Goal: Information Seeking & Learning: Find specific fact

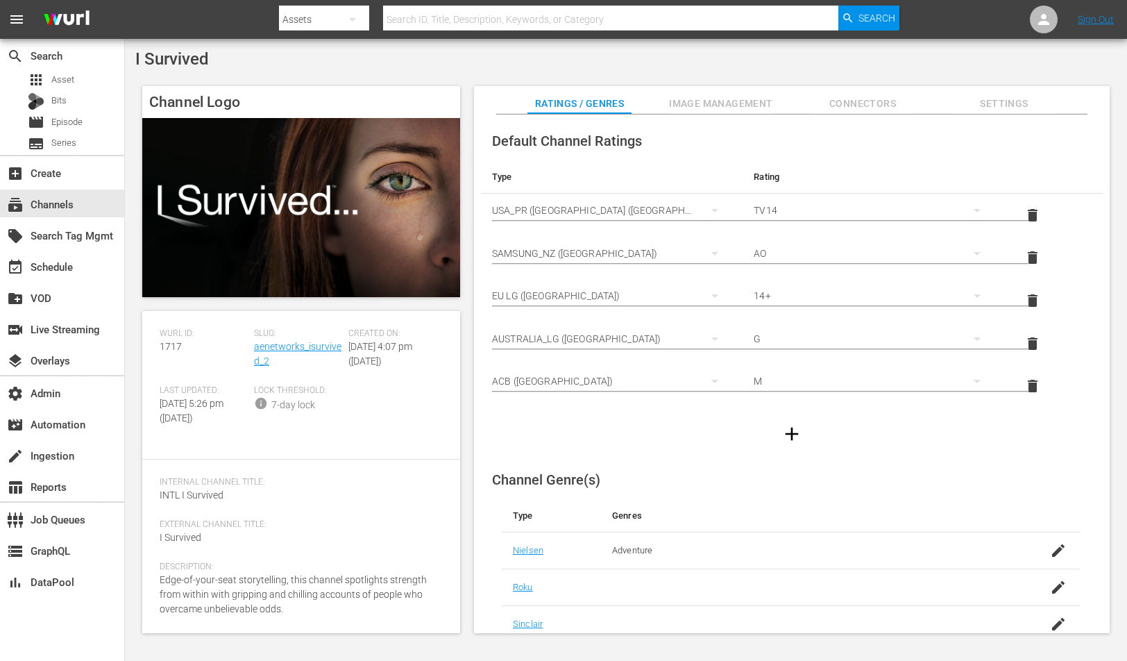
scroll to position [237, 0]
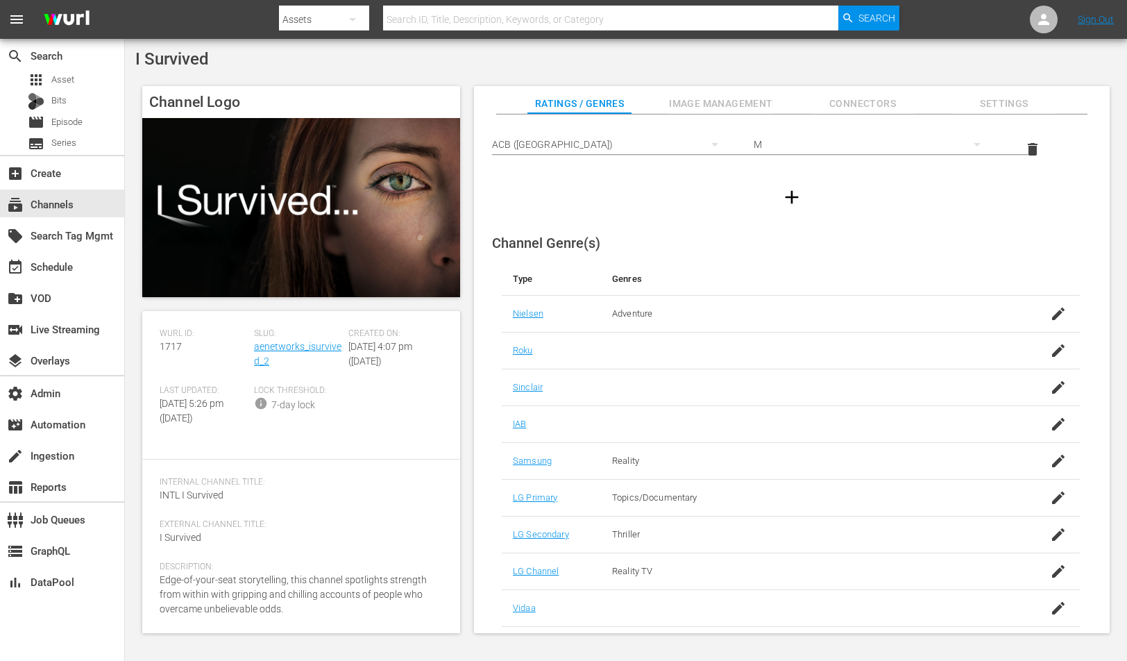
click at [685, 105] on span "Image Management" at bounding box center [721, 103] width 104 height 17
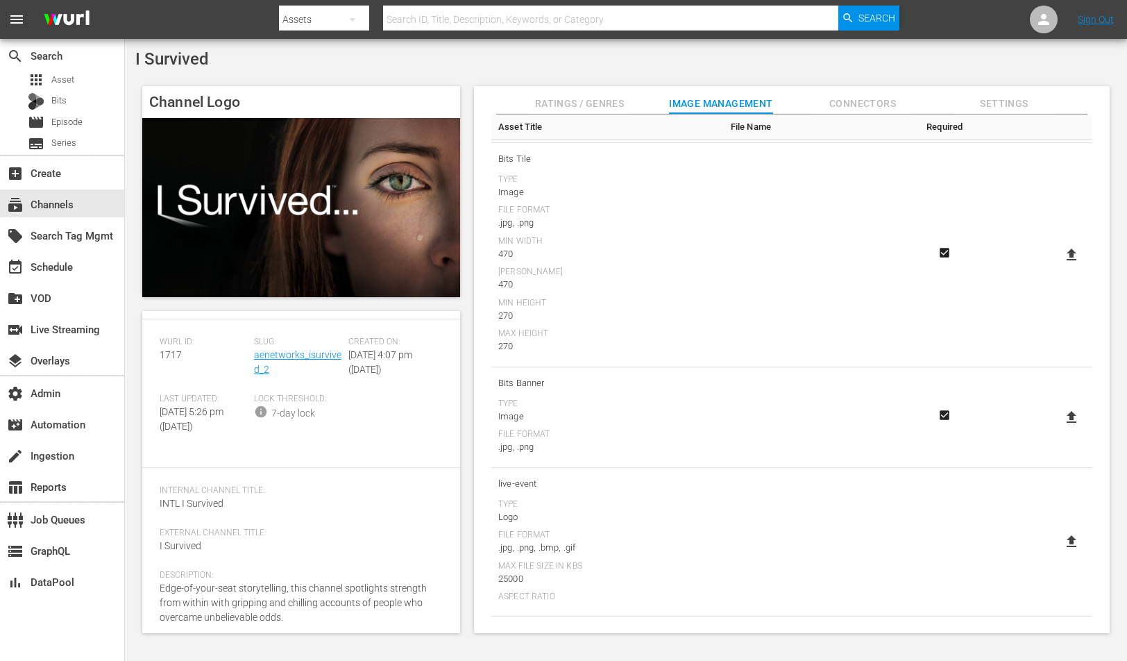
scroll to position [0, 0]
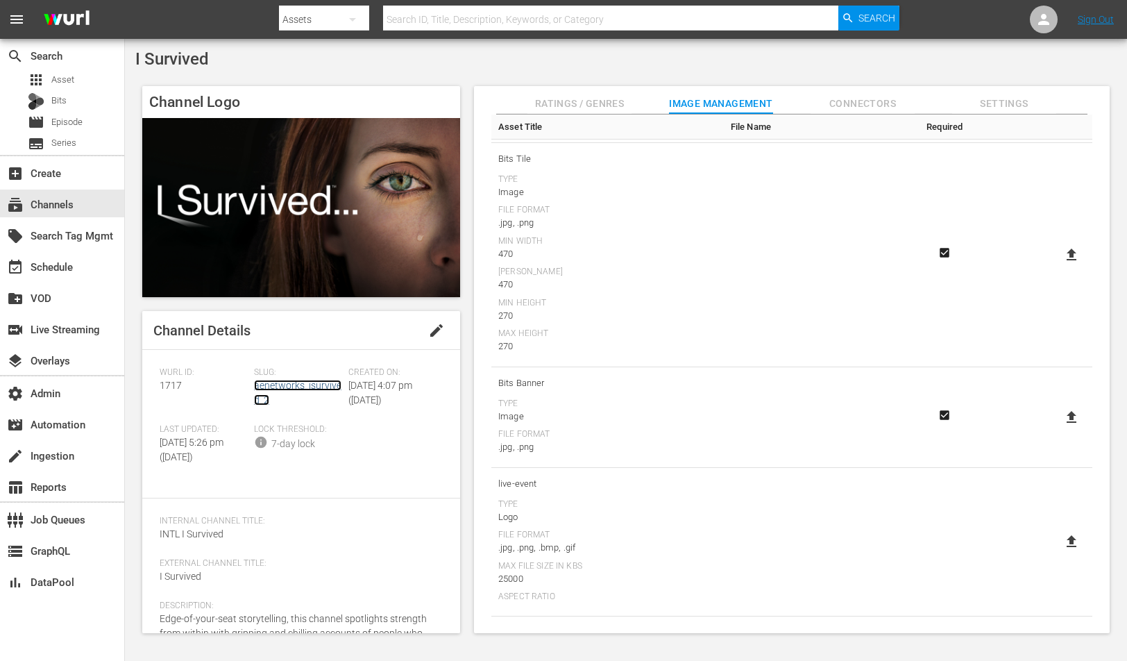
click at [305, 382] on link "aenetworks_isurvived_2" at bounding box center [297, 393] width 87 height 26
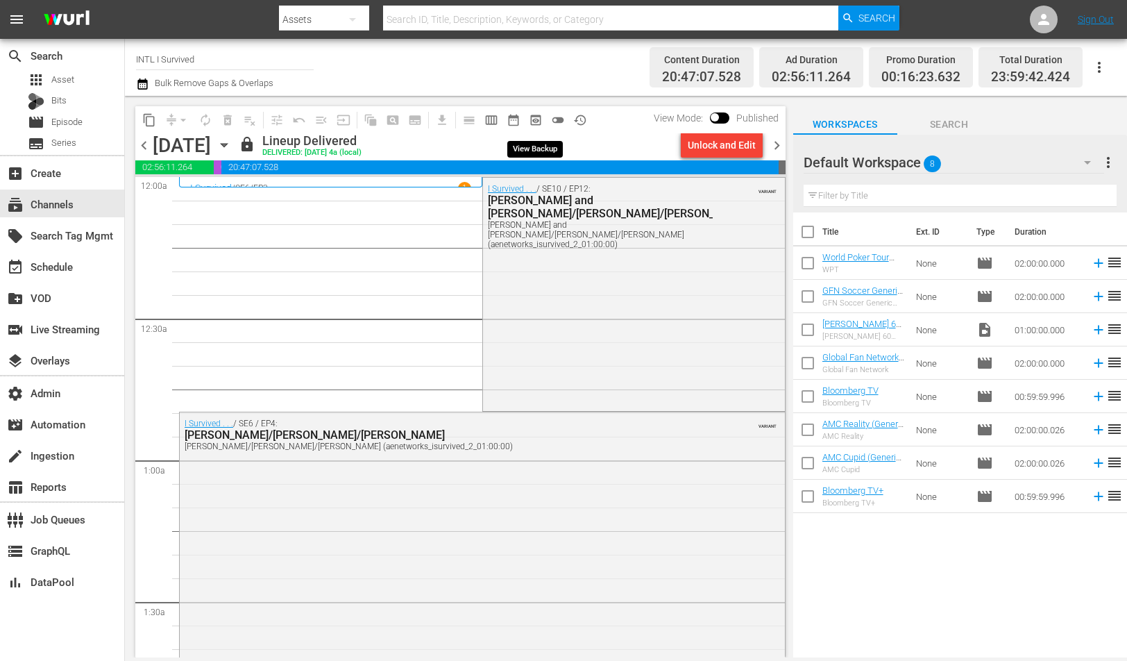
click at [536, 124] on span "preview_outlined" at bounding box center [536, 120] width 14 height 14
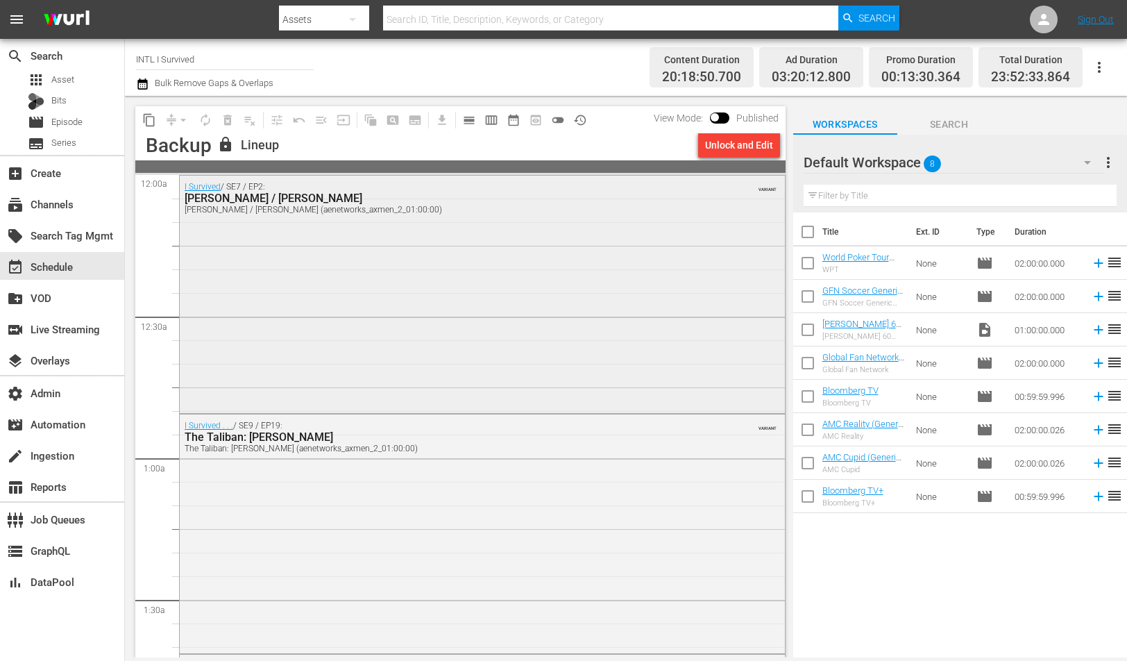
click at [406, 365] on div "I Survived / SE7 / EP2: Kristy / Jamison Kristy / Jamison (aenetworks_axmen_2_0…" at bounding box center [482, 293] width 605 height 235
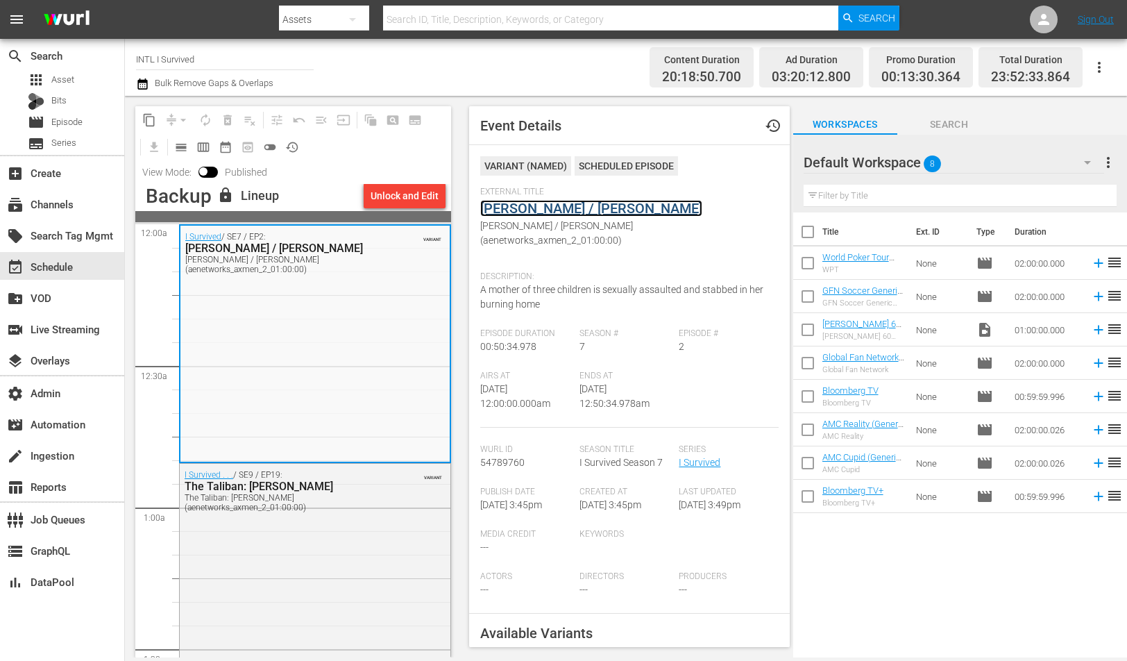
click at [560, 209] on link "Kristy / Jamison" at bounding box center [591, 208] width 222 height 17
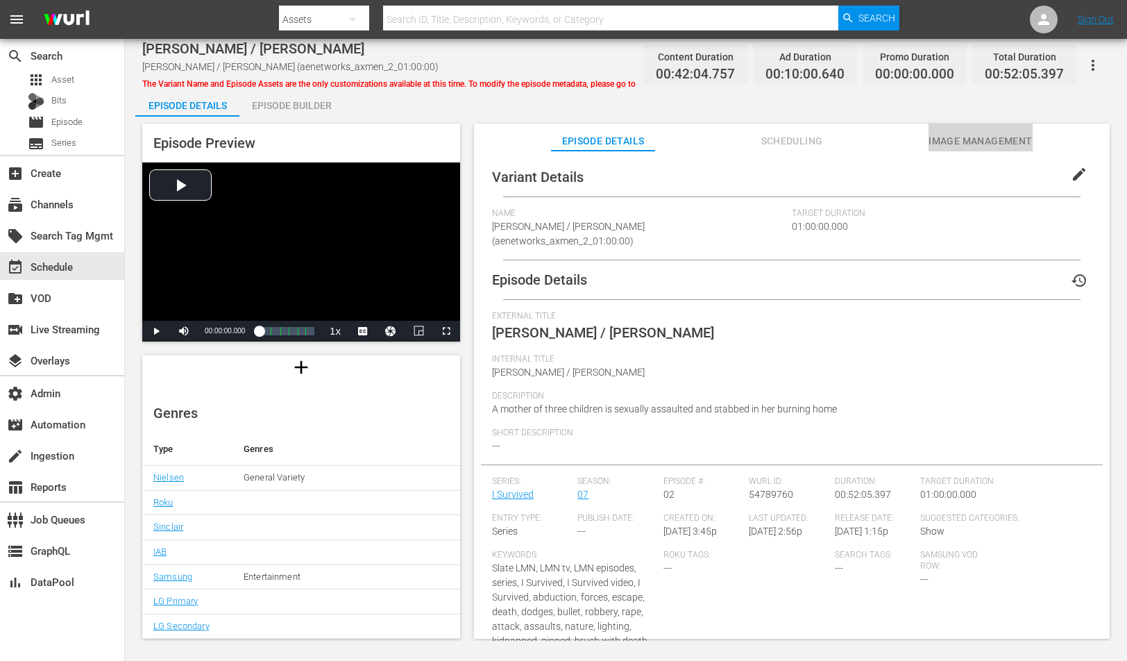
click at [948, 144] on span "Image Management" at bounding box center [980, 141] width 104 height 17
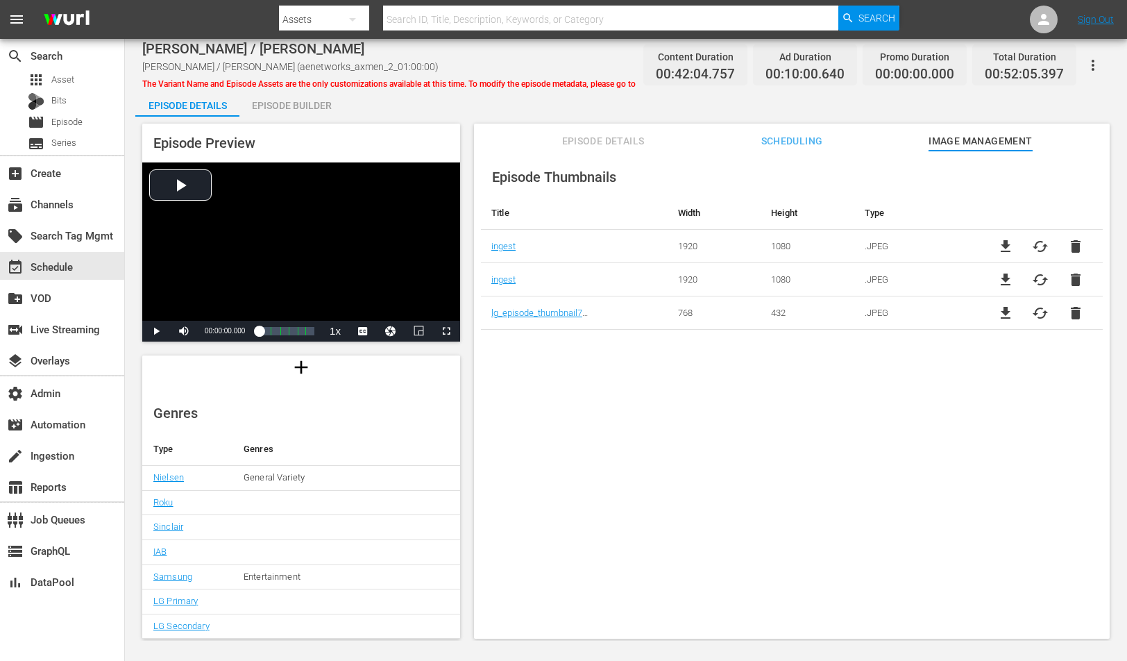
scroll to position [105, 0]
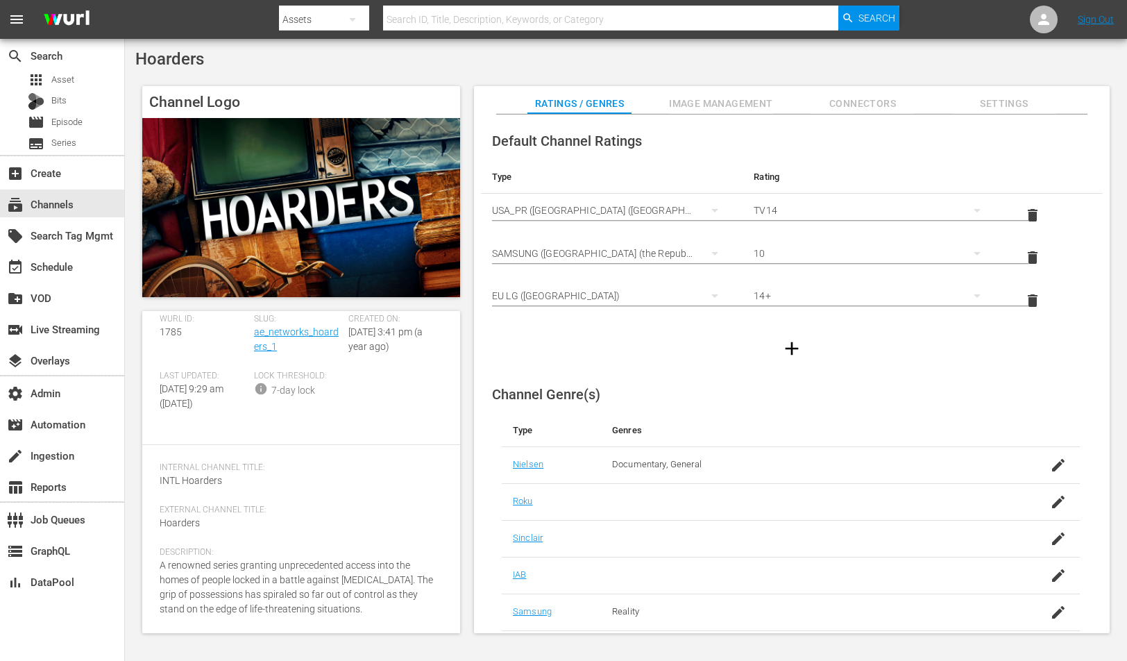
click at [735, 91] on button "Image Management" at bounding box center [721, 100] width 104 height 28
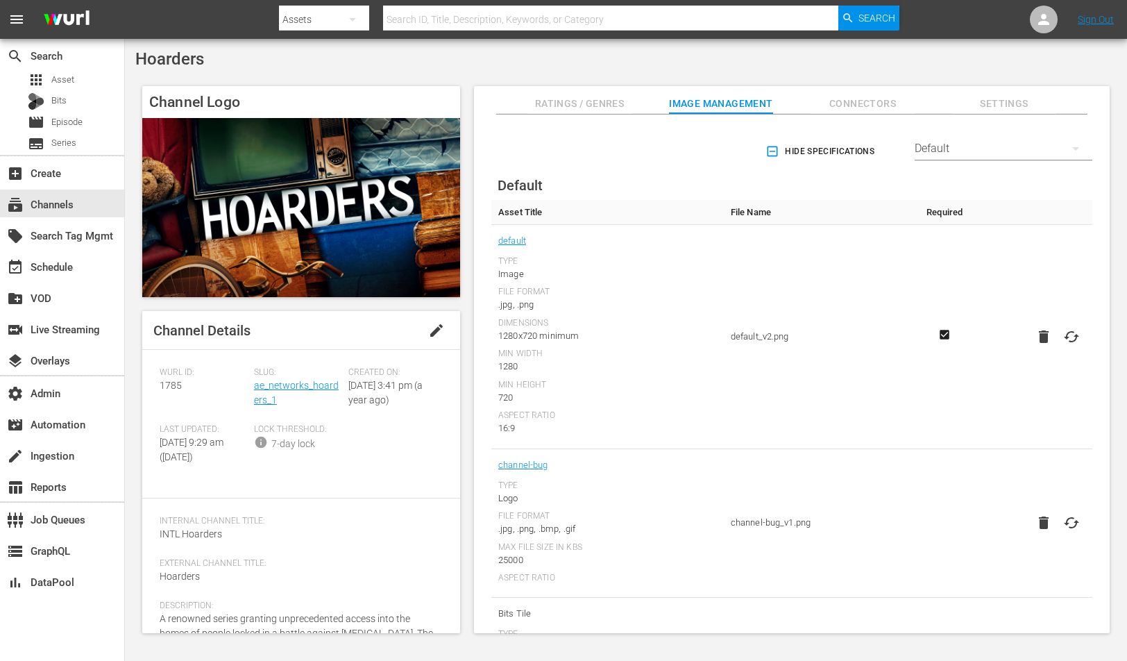
click at [304, 377] on span "Slug:" at bounding box center [297, 372] width 87 height 11
click at [303, 391] on div "Slug: ae_networks_hoarders_1" at bounding box center [301, 395] width 94 height 57
click at [309, 383] on link "ae_networks_hoarders_1" at bounding box center [296, 393] width 85 height 26
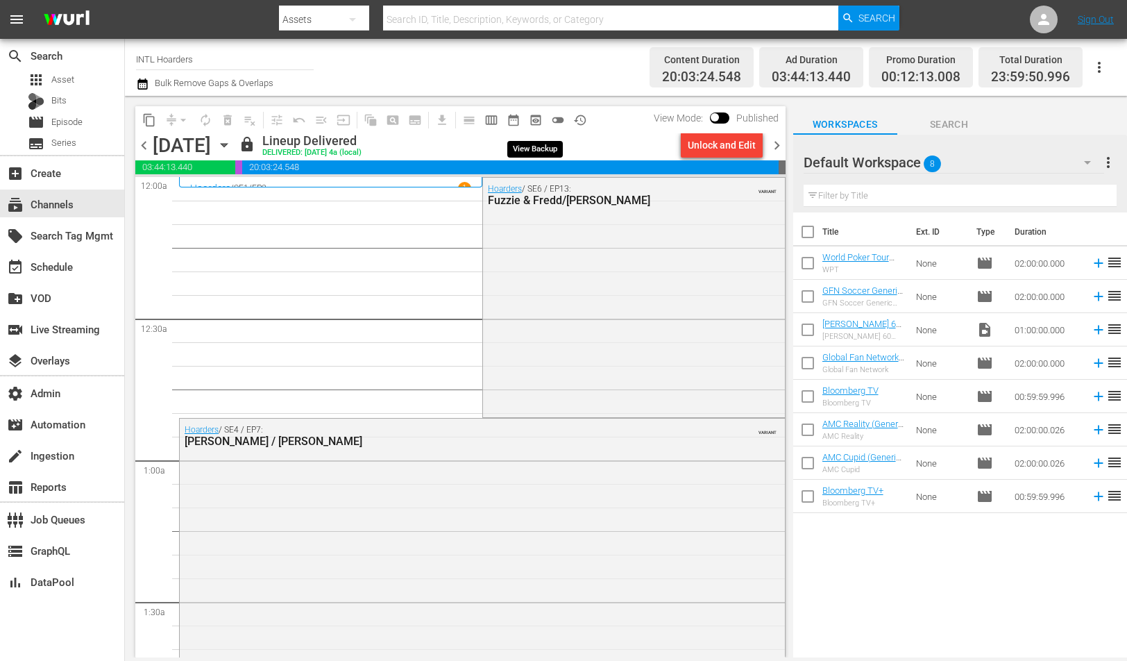
click at [536, 121] on span "preview_outlined" at bounding box center [536, 120] width 14 height 14
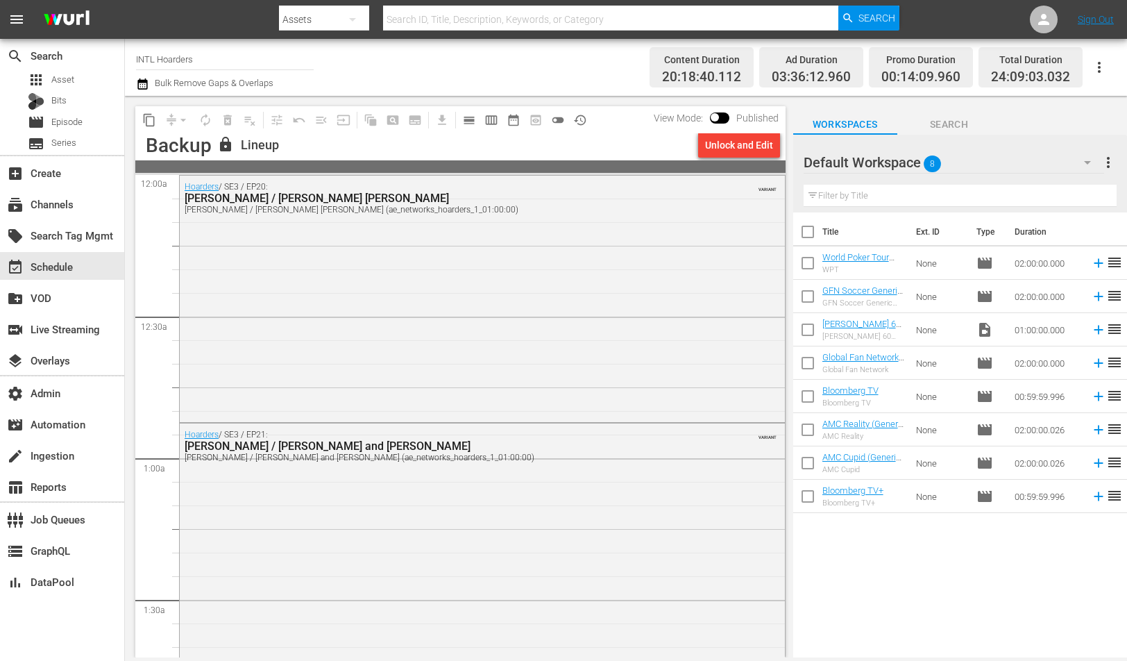
click at [428, 350] on div "Hoarders / SE3 / EP20: Mary / Mary Ann Mary / Mary Ann (ae_networks_hoarders_1_…" at bounding box center [482, 297] width 605 height 243
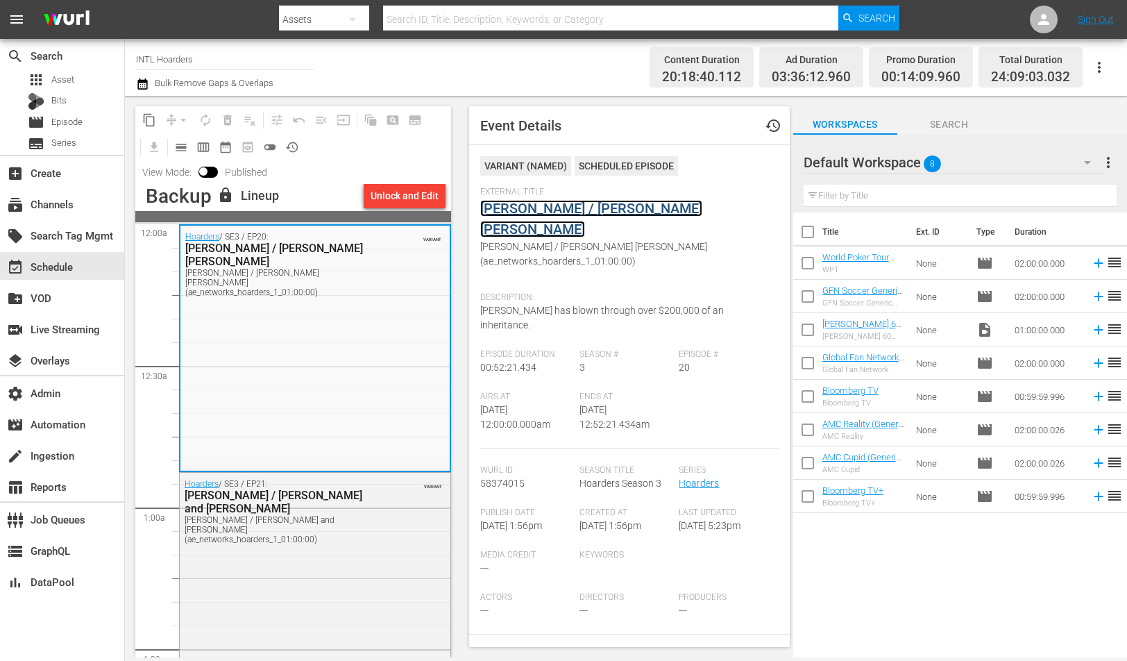
click at [530, 214] on link "Mary / Mary Ann" at bounding box center [591, 218] width 222 height 37
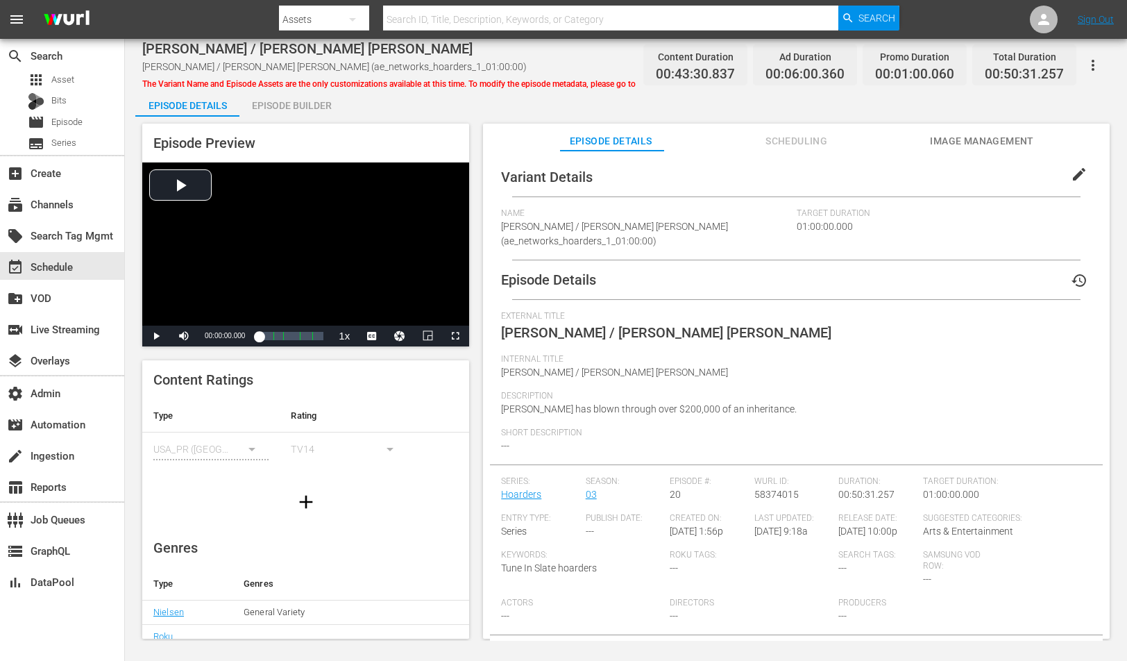
click at [946, 140] on span "Image Management" at bounding box center [982, 141] width 104 height 17
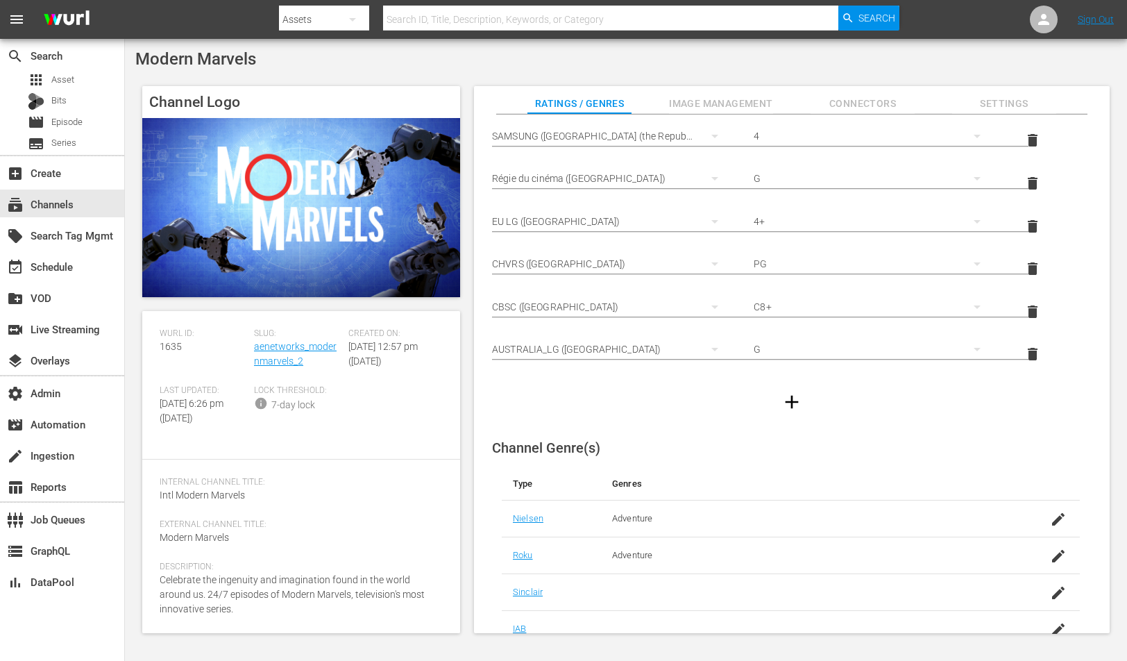
scroll to position [322, 0]
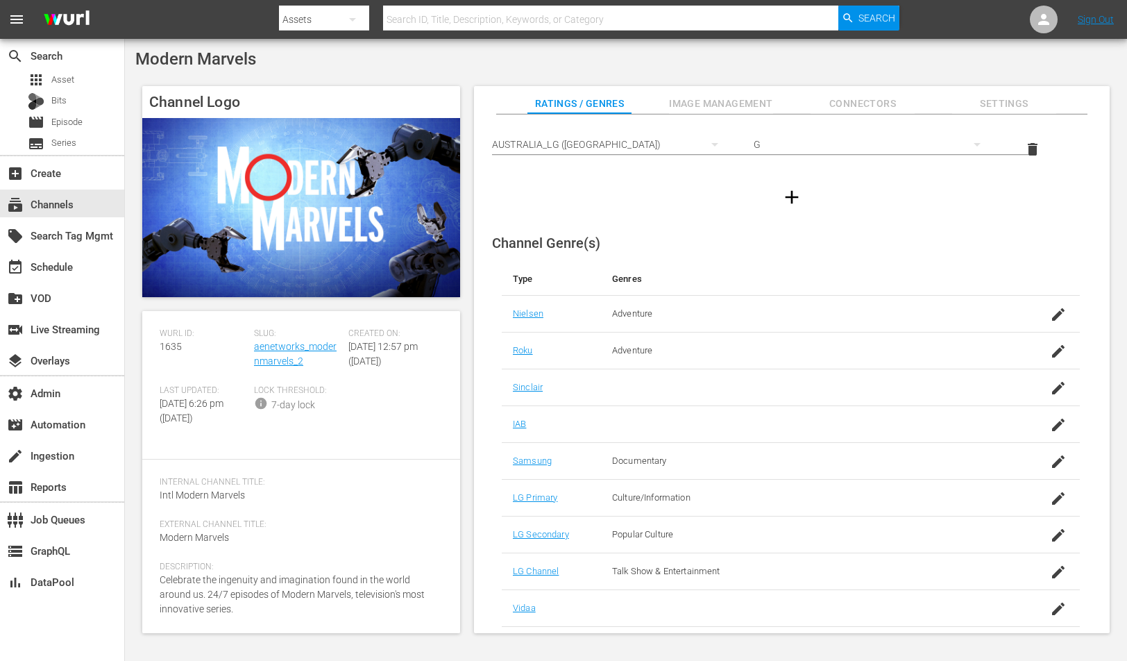
click at [722, 106] on span "Image Management" at bounding box center [721, 103] width 104 height 17
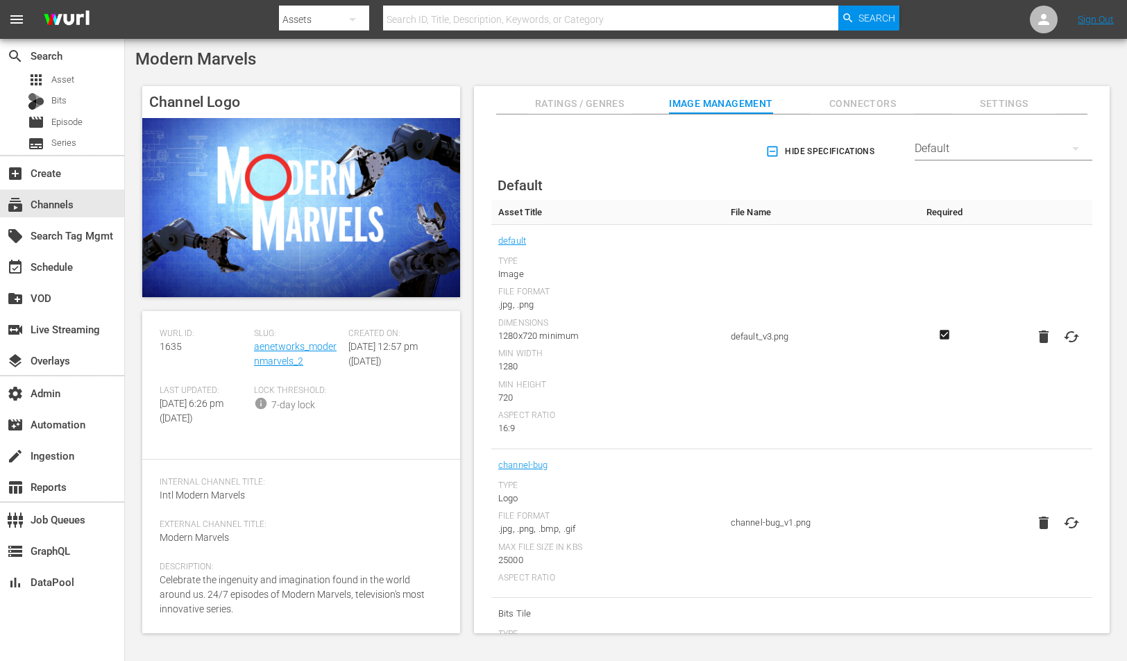
scroll to position [0, 0]
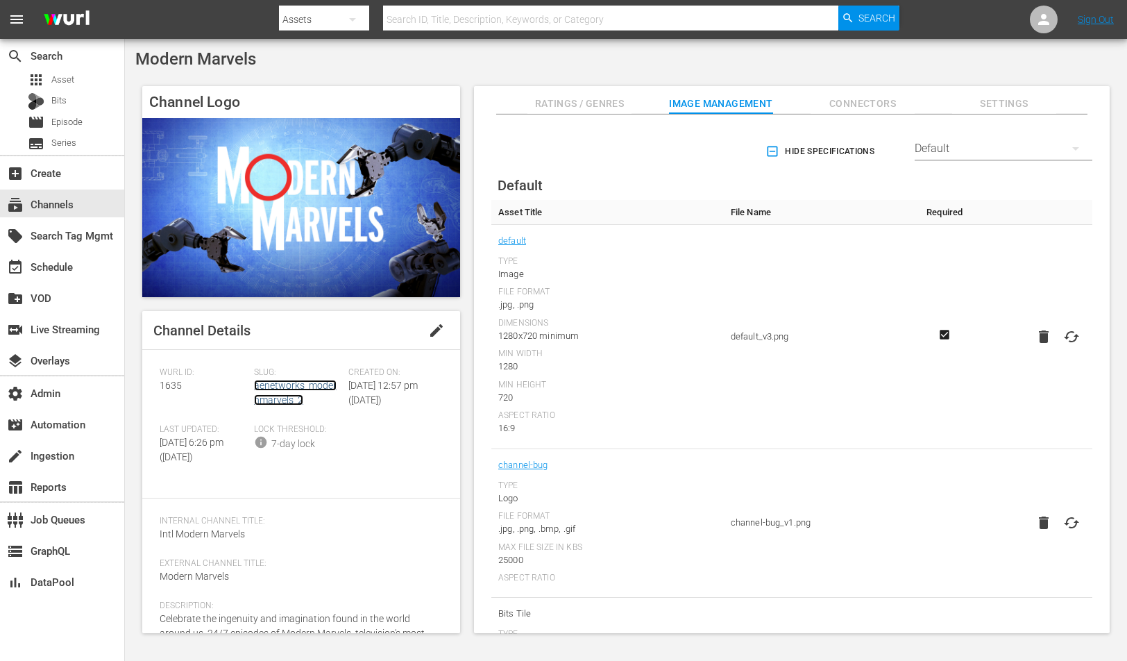
click at [299, 382] on link "aenetworks_modernmarvels_2" at bounding box center [295, 393] width 83 height 26
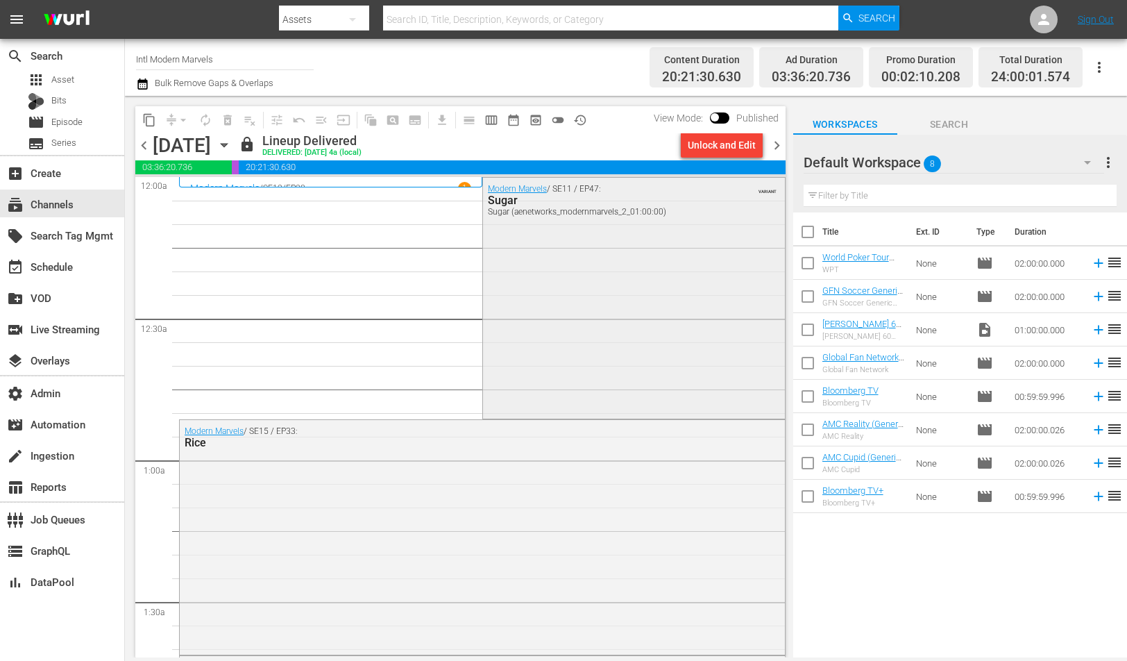
click at [513, 277] on div "Modern Marvels / SE11 / EP47: Sugar Sugar (aenetworks_modernmarvels_2_01:00:00)…" at bounding box center [634, 297] width 302 height 238
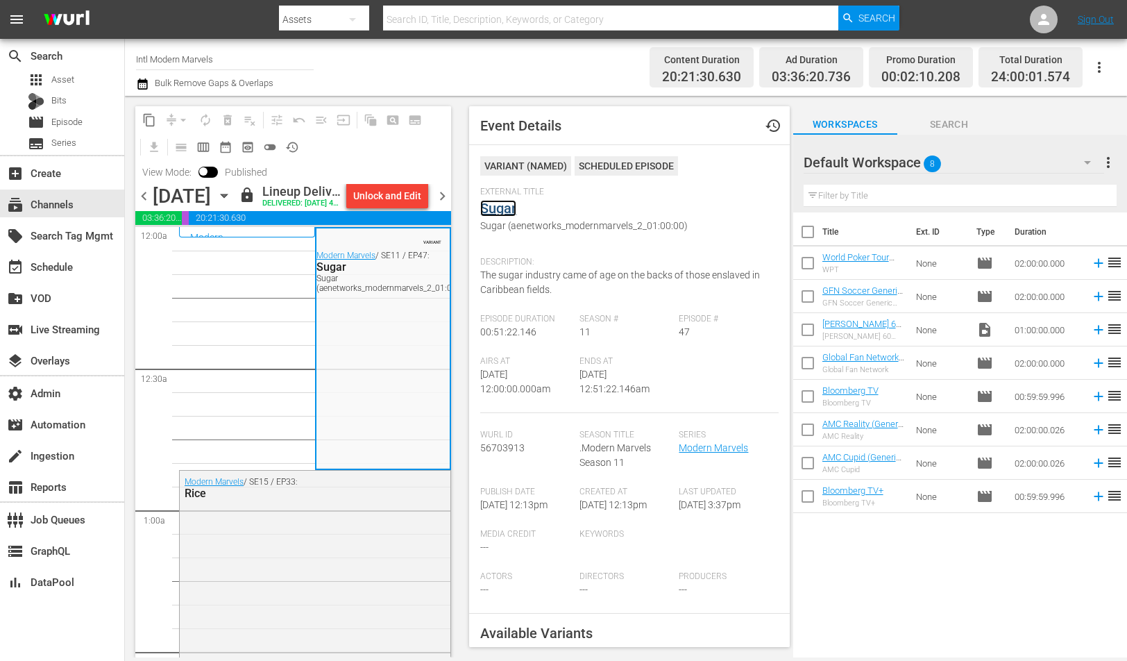
click at [504, 207] on link "Sugar" at bounding box center [498, 208] width 36 height 17
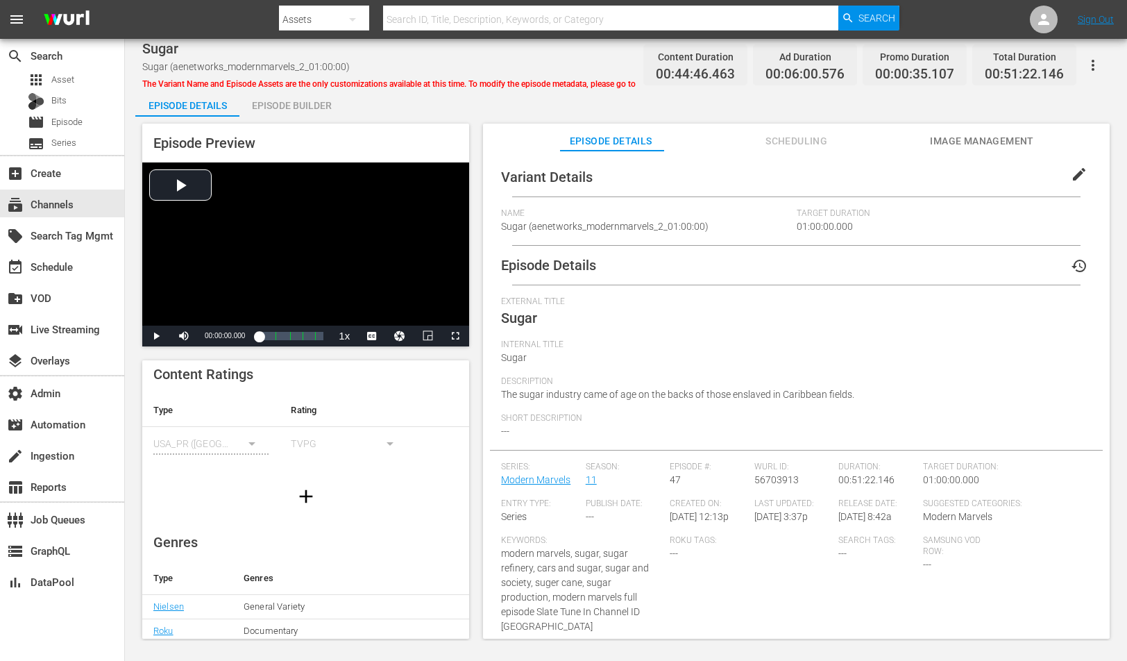
scroll to position [181, 0]
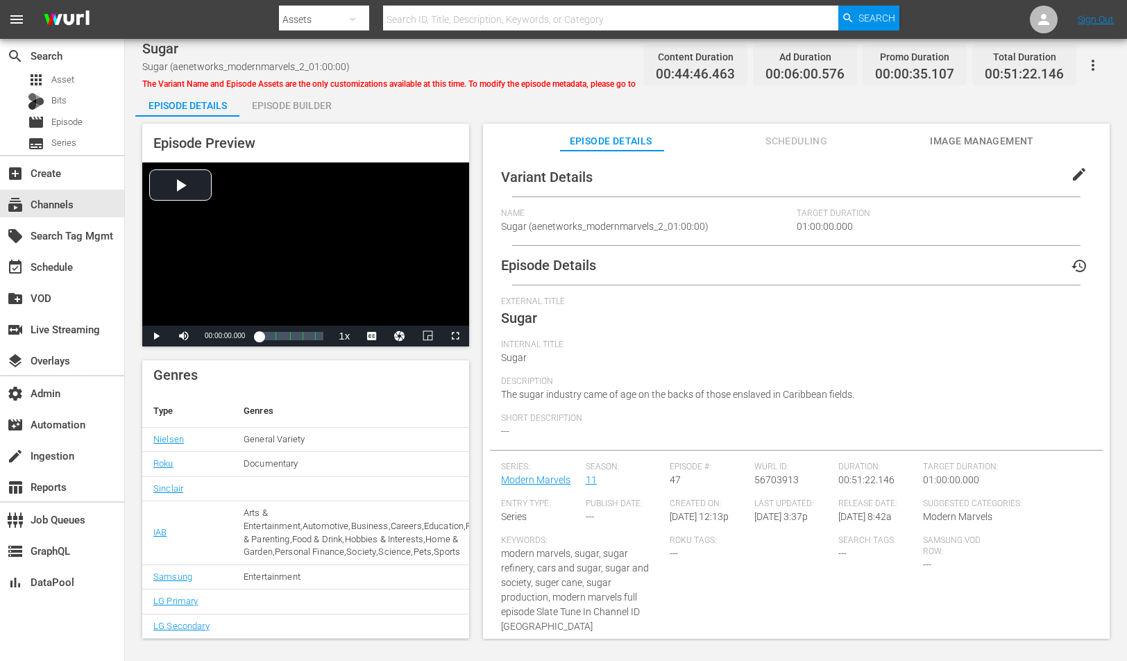
click at [944, 139] on span "Image Management" at bounding box center [982, 141] width 104 height 17
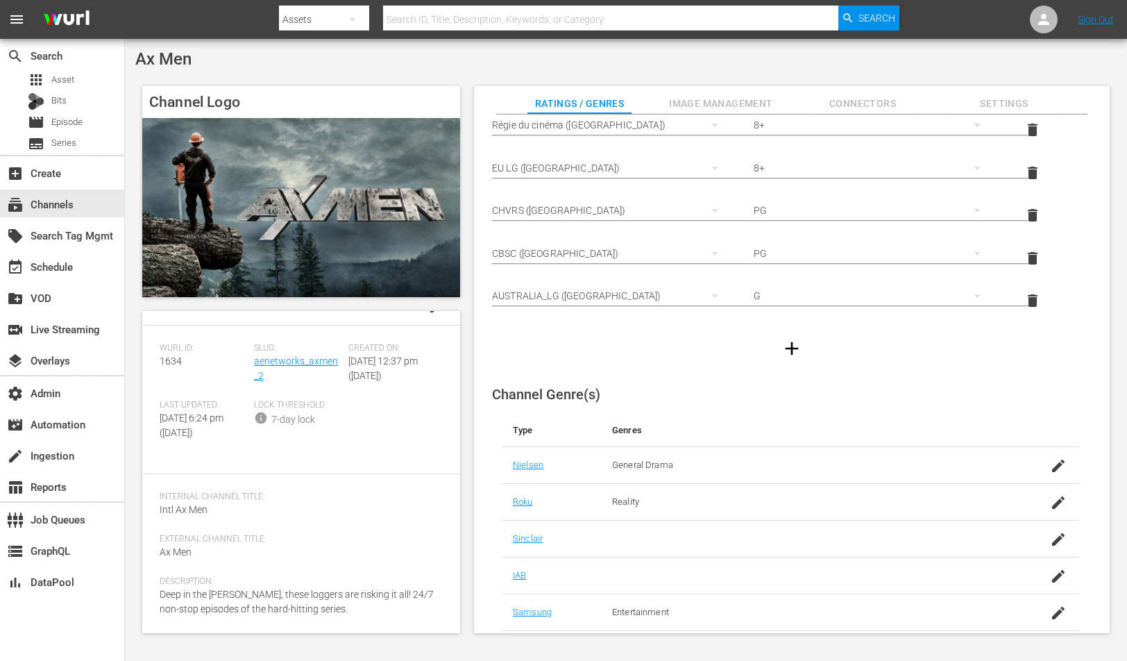
scroll to position [240, 0]
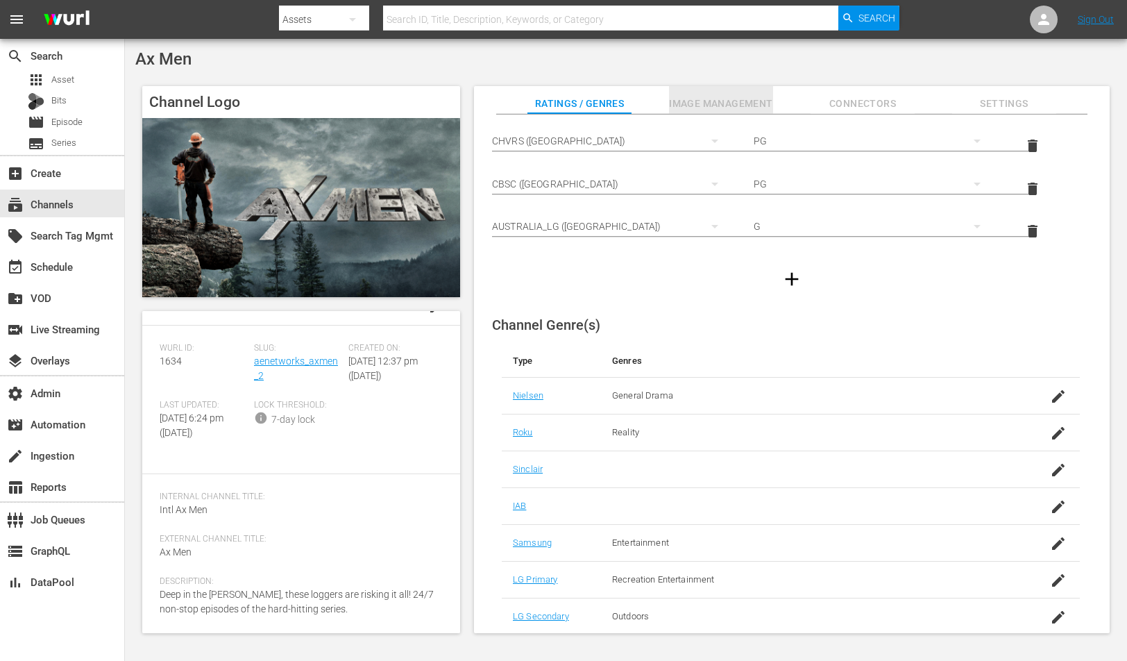
click at [706, 90] on button "Image Management" at bounding box center [721, 100] width 104 height 28
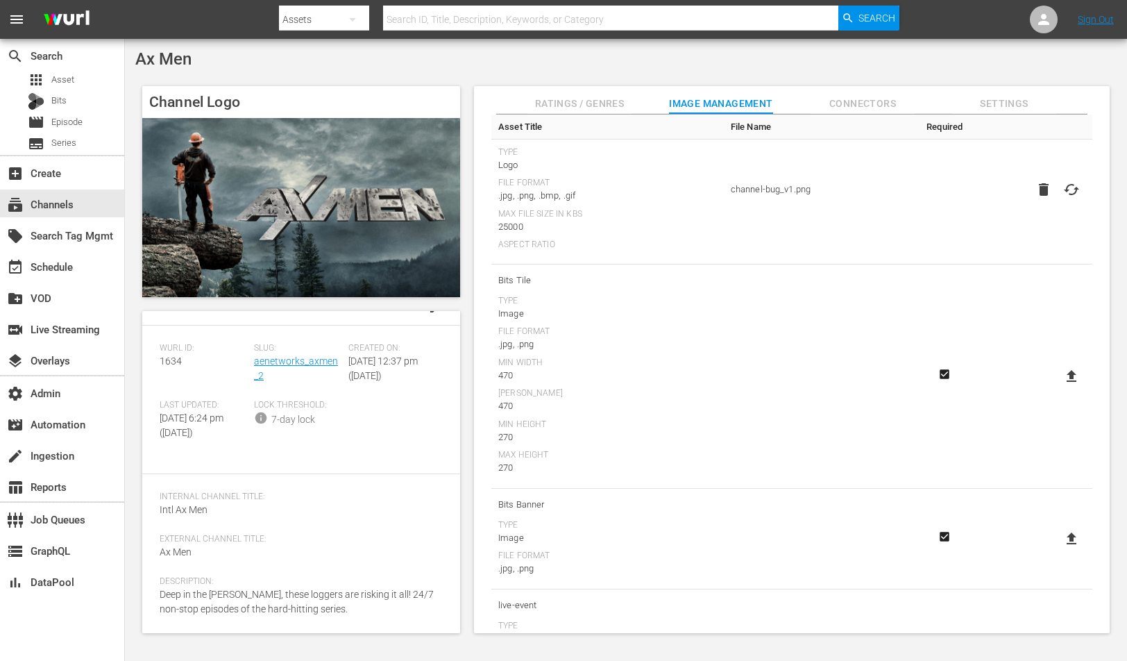
scroll to position [396, 0]
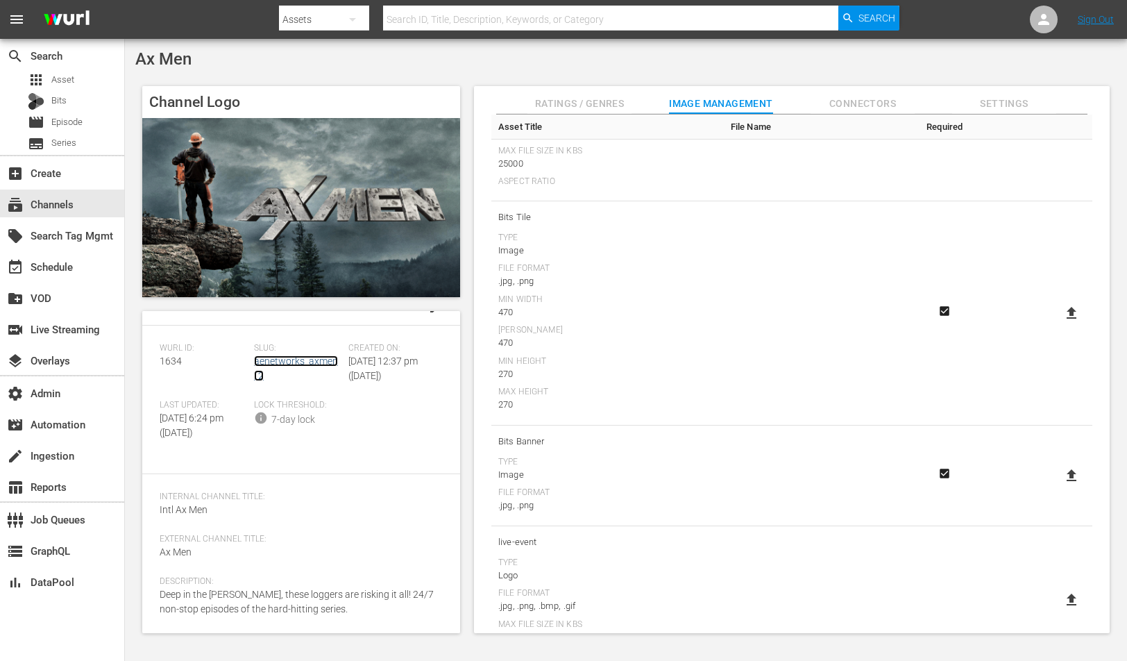
click at [316, 355] on link "aenetworks_axmen_2" at bounding box center [296, 368] width 84 height 26
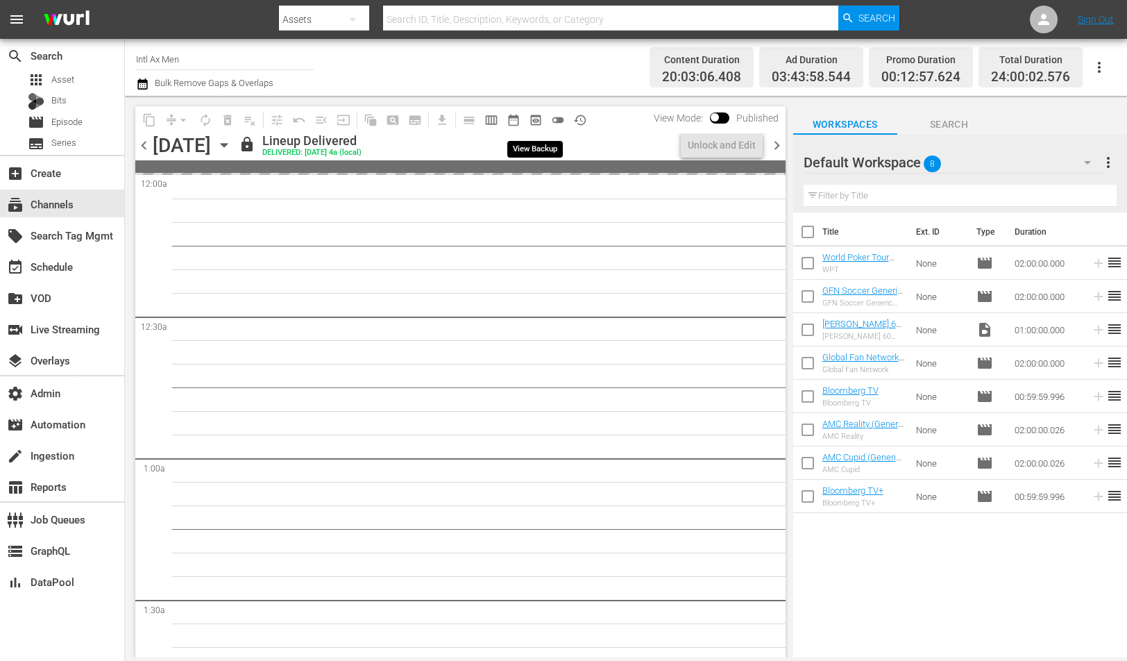
click at [537, 118] on span "preview_outlined" at bounding box center [536, 120] width 14 height 14
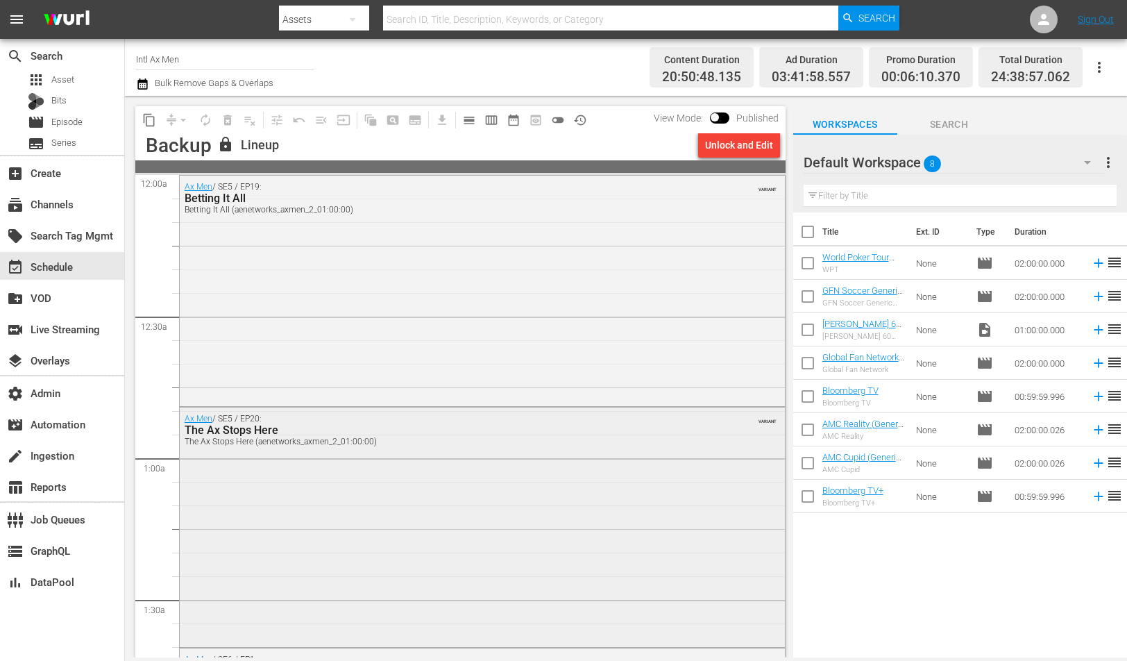
click at [393, 287] on div "Ax Men / SE5 / EP19: Betting It All Betting It All (aenetworks_axmen_2_01:00:00…" at bounding box center [482, 290] width 605 height 228
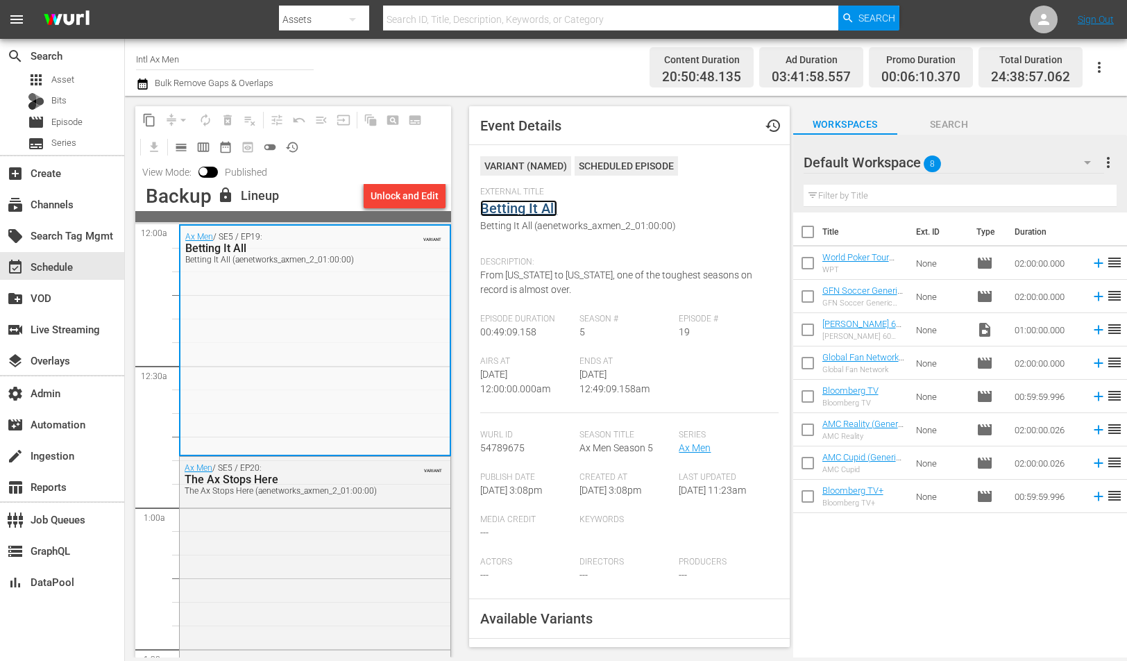
click at [532, 210] on link "Betting It All" at bounding box center [518, 208] width 77 height 17
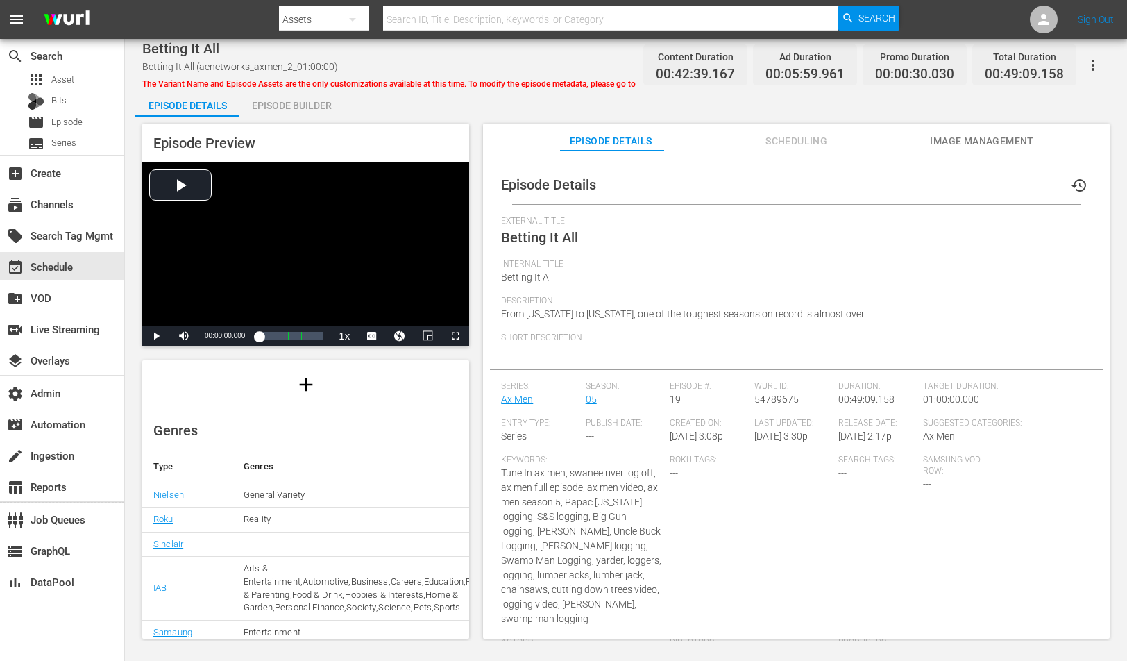
scroll to position [37, 0]
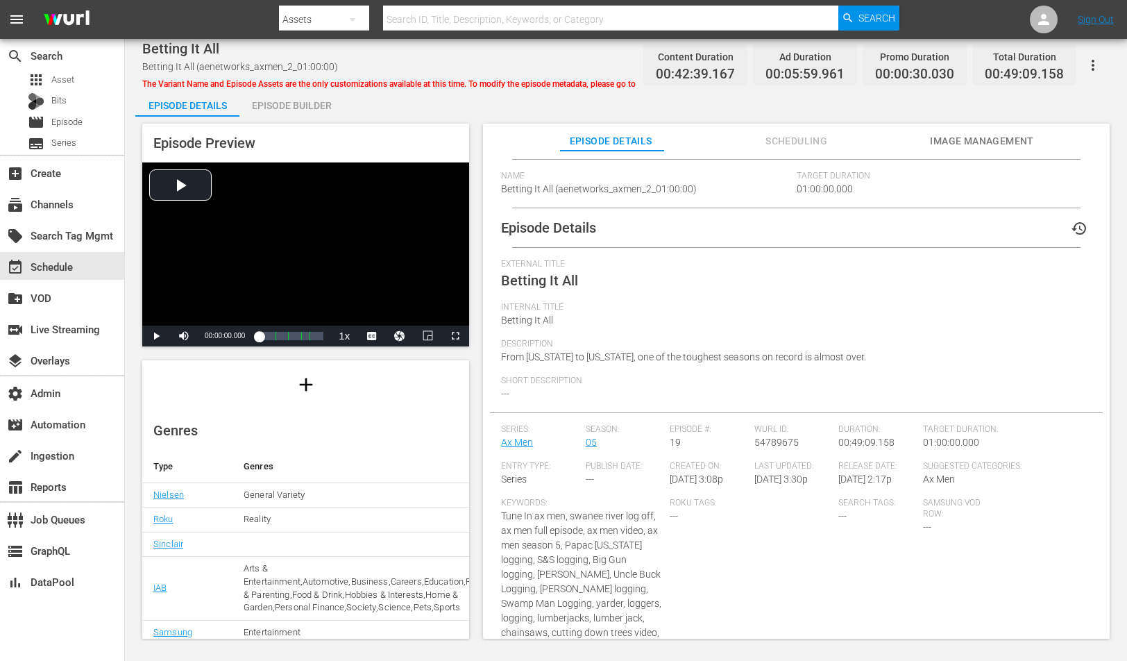
click at [972, 135] on span "Image Management" at bounding box center [982, 141] width 104 height 17
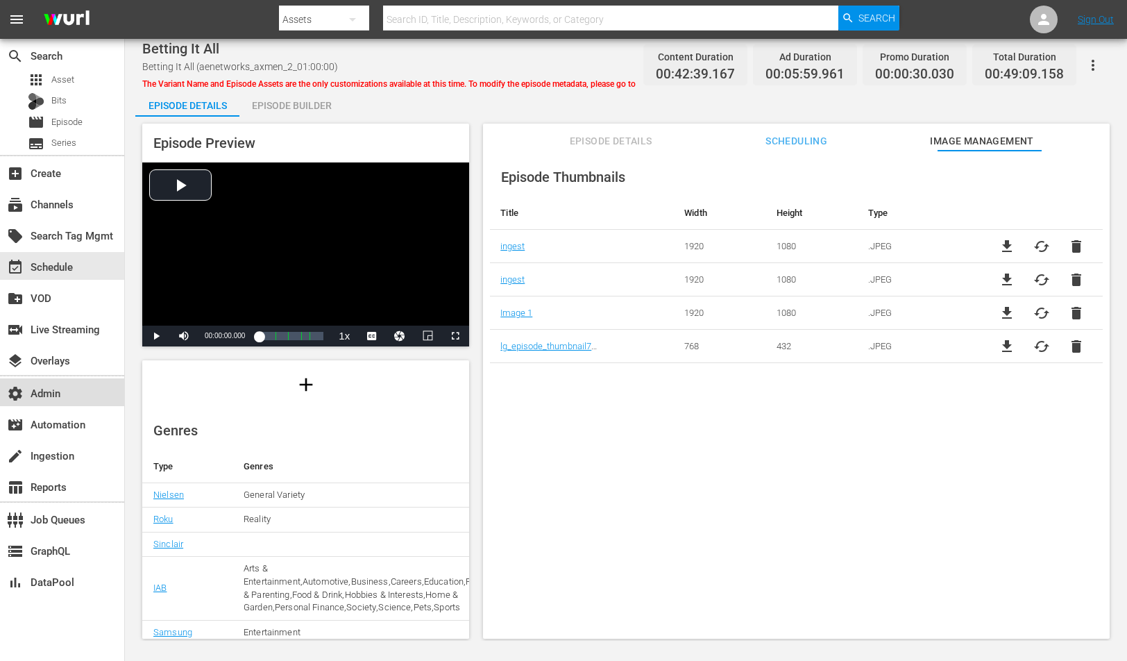
click at [87, 399] on div "settings Admin" at bounding box center [62, 392] width 124 height 28
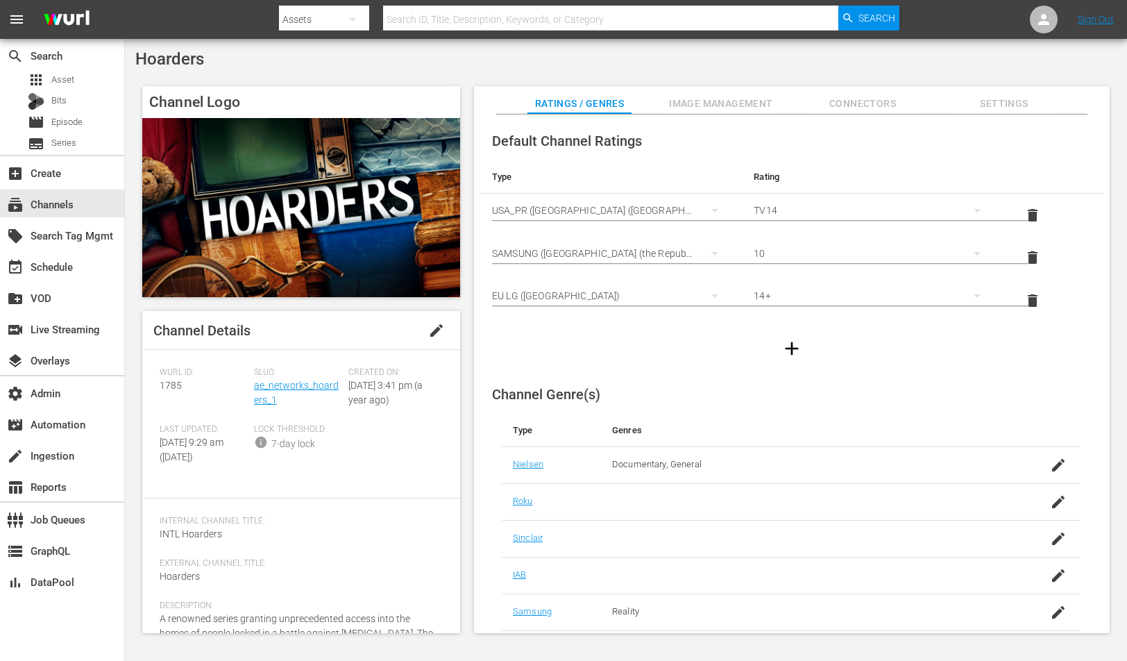
click at [175, 54] on span "Hoarders" at bounding box center [169, 58] width 69 height 19
copy span "Hoarders"
drag, startPoint x: 291, startPoint y: 396, endPoint x: 255, endPoint y: 389, distance: 36.7
click at [255, 389] on div "Slug: ae_networks_hoarders_1" at bounding box center [301, 395] width 94 height 57
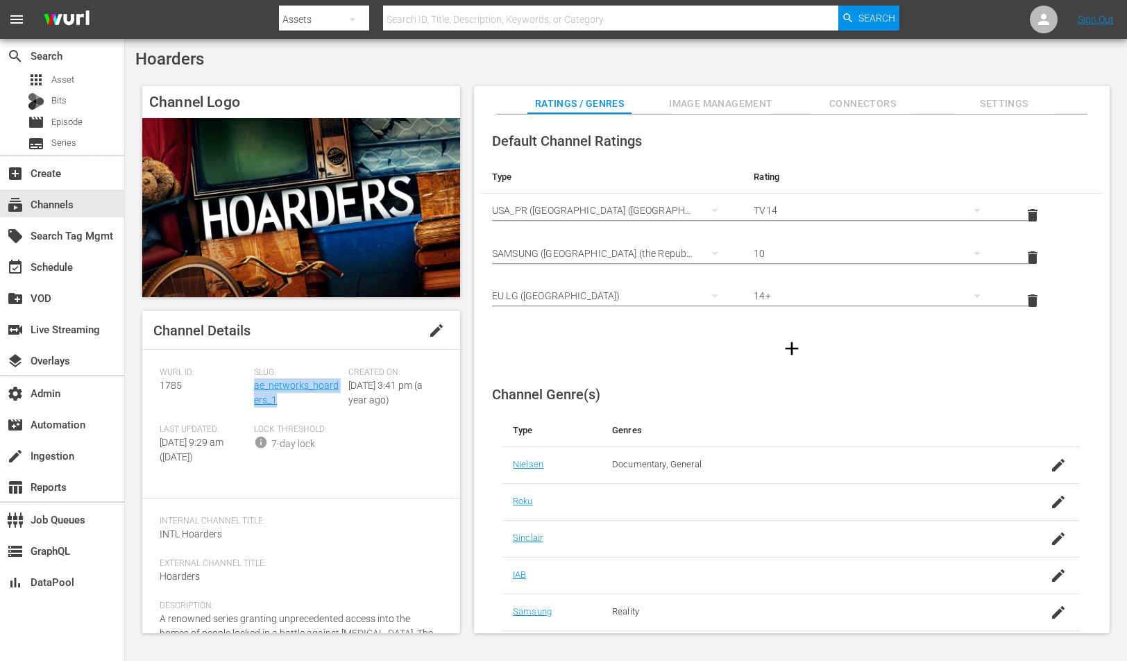
copy link "ae_networks_hoarders_1"
click at [164, 383] on span "1785" at bounding box center [171, 385] width 22 height 11
copy span "1785"
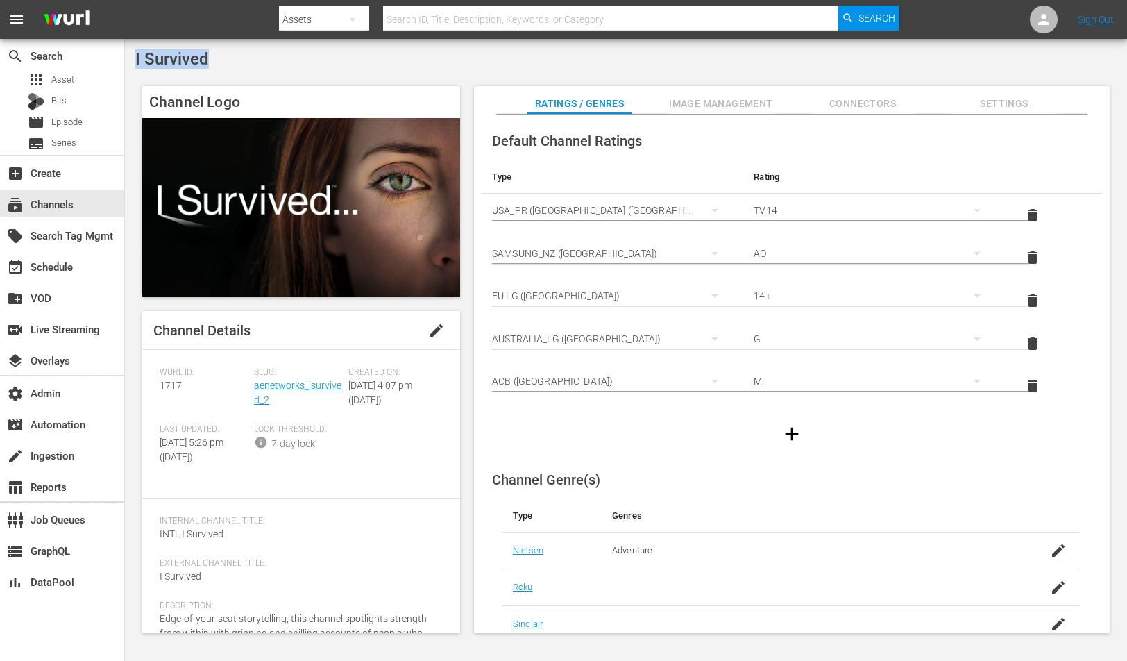
drag, startPoint x: 219, startPoint y: 68, endPoint x: 132, endPoint y: 65, distance: 86.8
click at [132, 65] on div "I Survived Channel Logo Channel Details edit Wurl ID: 1717 Slug: aenetworks_isu…" at bounding box center [626, 345] width 1002 height 613
copy span "I Survived"
drag, startPoint x: 279, startPoint y: 403, endPoint x: 253, endPoint y: 384, distance: 32.8
click at [254, 384] on div "Slug: aenetworks_isurvived_2" at bounding box center [301, 395] width 94 height 57
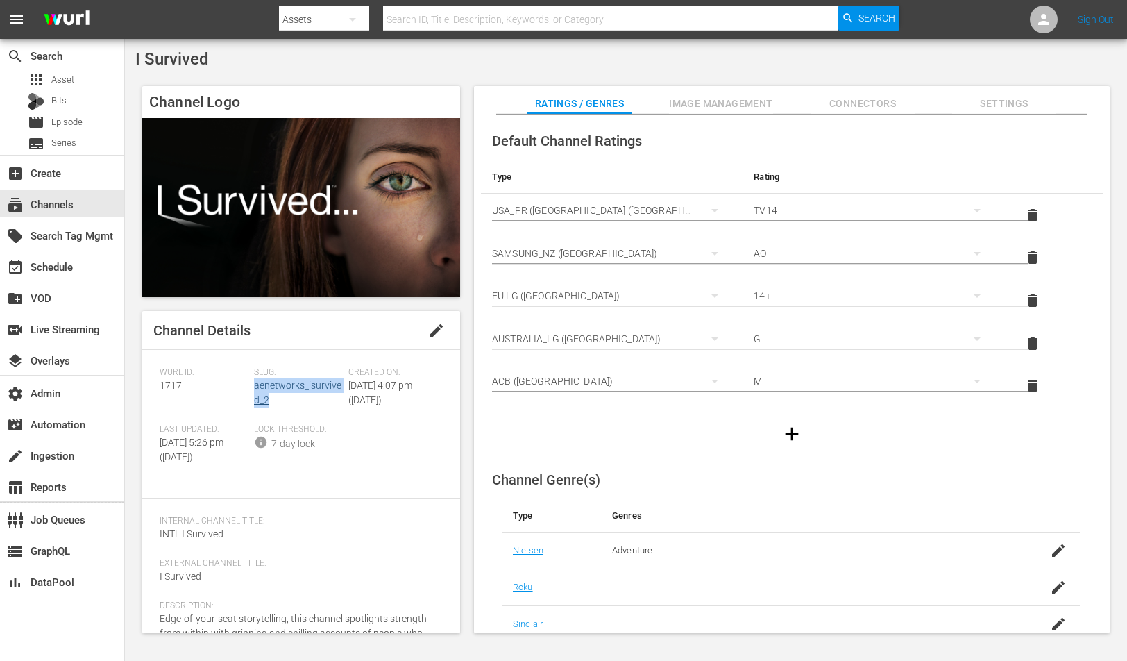
copy link "aenetworks_isurvived_2"
click at [169, 387] on span "1717" at bounding box center [171, 385] width 22 height 11
copy span "1717"
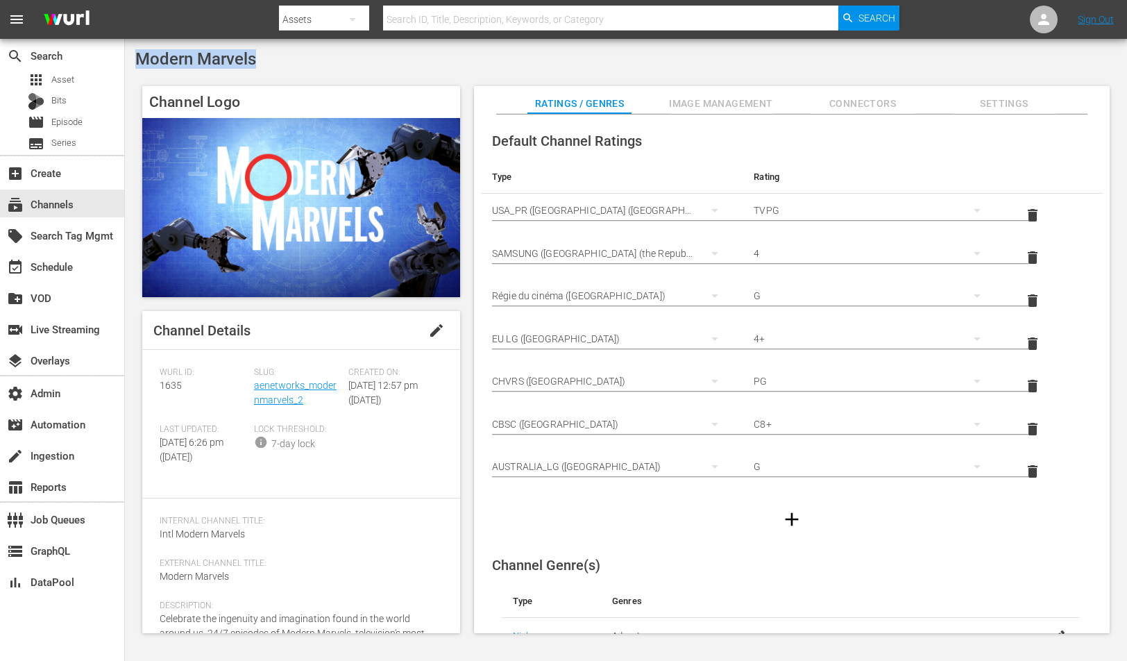
drag, startPoint x: 286, startPoint y: 57, endPoint x: 133, endPoint y: 57, distance: 152.7
click at [133, 57] on div "Modern Marvels Channel Logo Channel Details edit Wurl ID: 1635 Slug: aenetworks…" at bounding box center [626, 345] width 1002 height 613
copy span "Modern Marvels"
drag, startPoint x: 308, startPoint y: 399, endPoint x: 253, endPoint y: 384, distance: 57.6
click at [254, 384] on div "Slug: aenetworks_modernmarvels_2" at bounding box center [301, 395] width 94 height 57
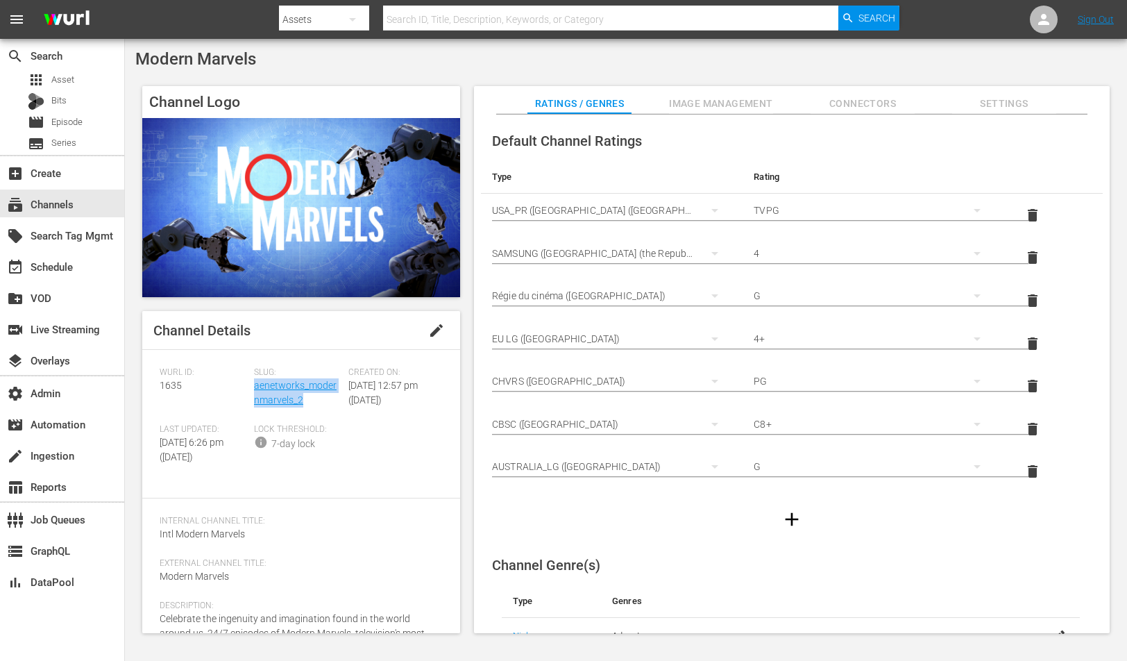
copy link "aenetworks_modernmarvels_2"
click at [162, 382] on span "1635" at bounding box center [171, 385] width 22 height 11
copy span "1635"
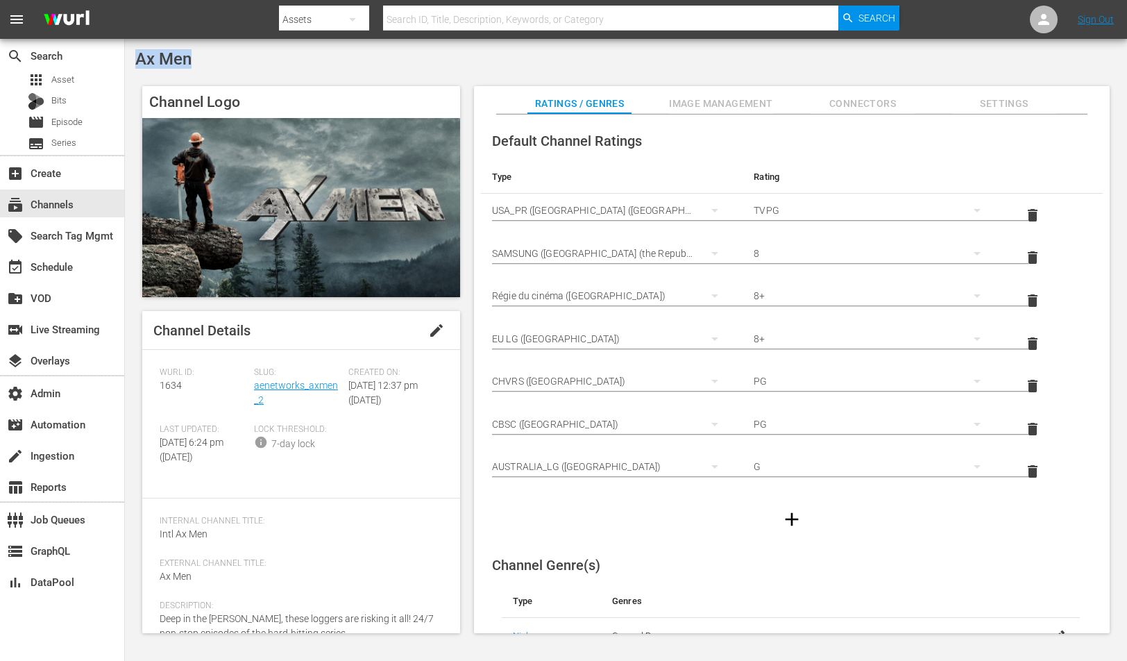
drag, startPoint x: 278, startPoint y: 68, endPoint x: 127, endPoint y: 58, distance: 150.9
click at [127, 58] on div "Ax Men Channel Logo Channel Details edit Wurl ID: 1634 Slug: aenetworks_axmen_2…" at bounding box center [626, 345] width 1002 height 613
copy span "Ax Men"
click at [266, 394] on div "Slug: aenetworks_axmen_2" at bounding box center [301, 395] width 94 height 57
drag, startPoint x: 269, startPoint y: 400, endPoint x: 254, endPoint y: 387, distance: 19.7
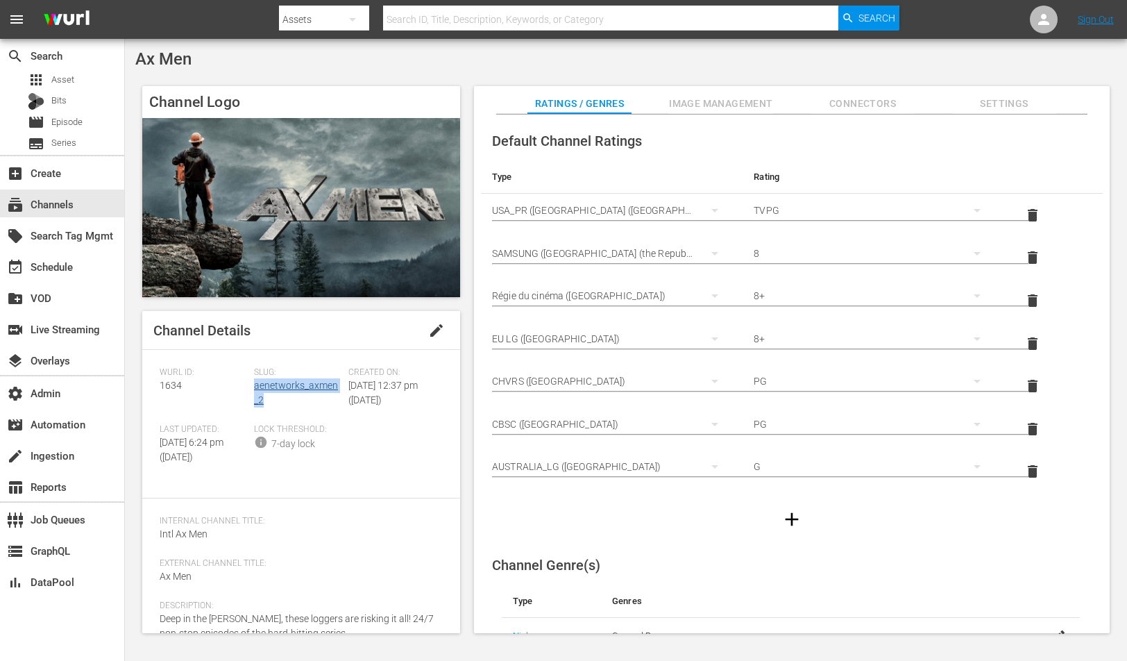
click at [254, 387] on div "Slug: aenetworks_axmen_2" at bounding box center [301, 395] width 94 height 57
copy link "aenetworks_axmen_2"
click at [165, 388] on span "1634" at bounding box center [171, 385] width 22 height 11
copy span "1634"
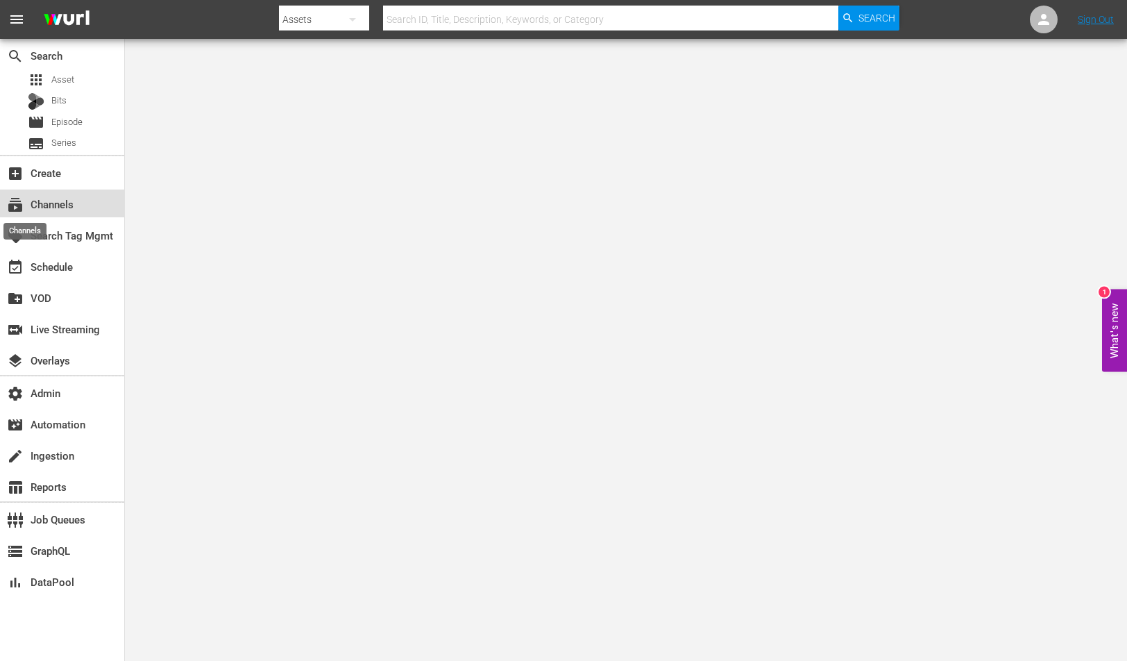
click at [20, 202] on span "subscriptions" at bounding box center [15, 204] width 17 height 17
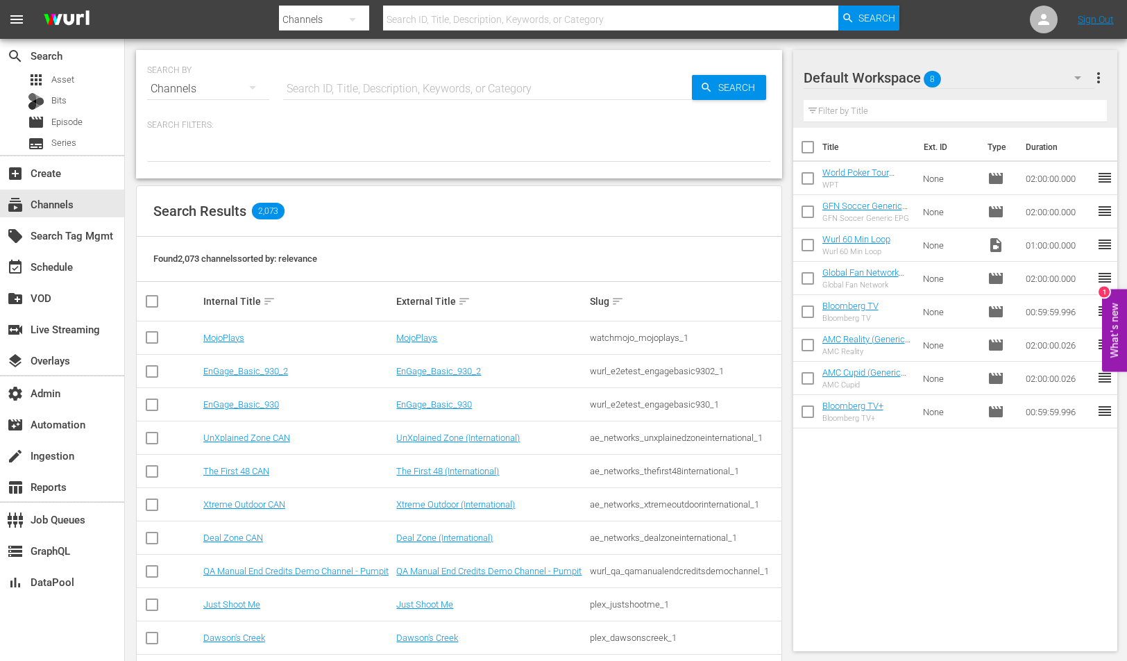
click at [322, 87] on input "text" at bounding box center [487, 88] width 409 height 33
paste input "minerva_cinemasegreto_1"
type input "minerva_cinemasegreto_1"
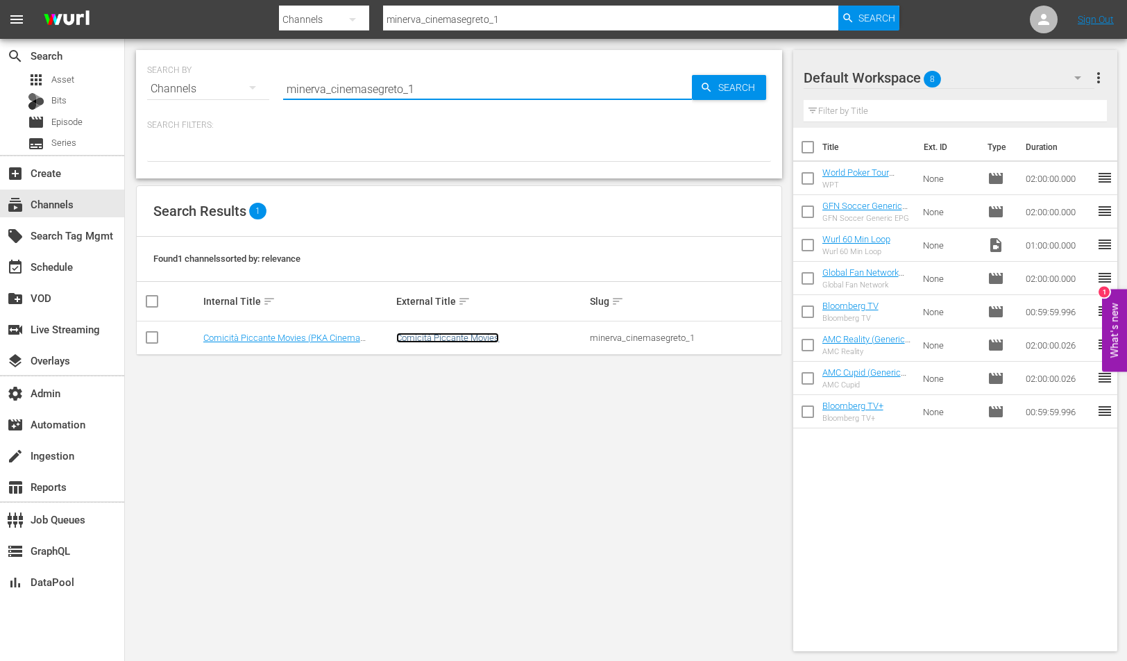
click at [432, 335] on link "Comicità Piccante Movies" at bounding box center [447, 337] width 103 height 10
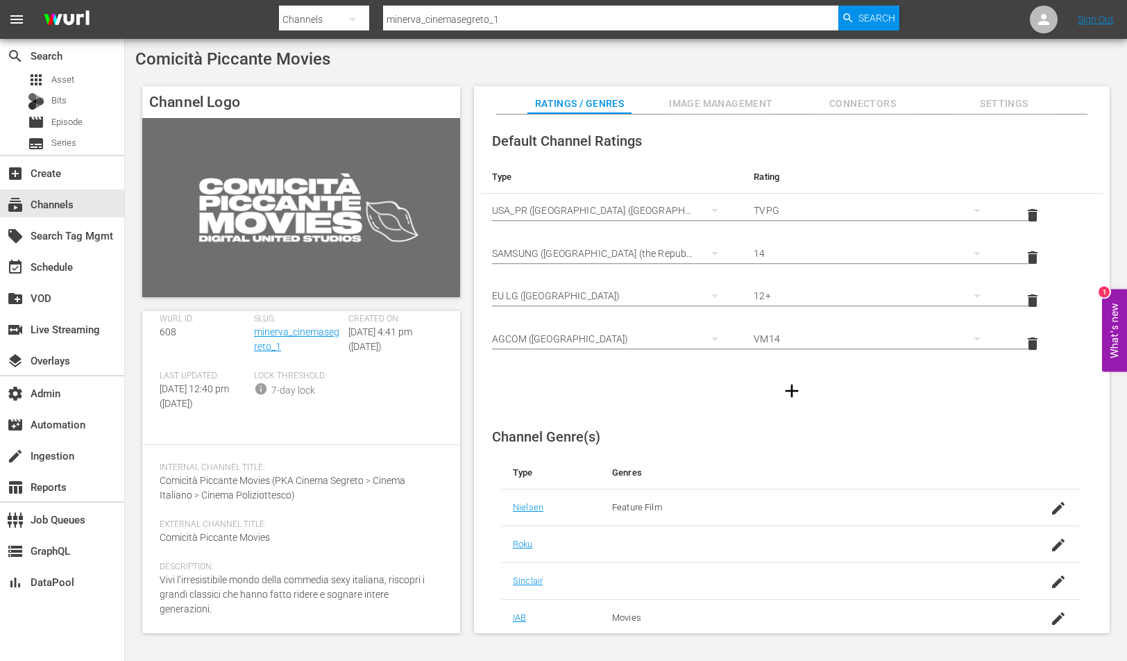
scroll to position [194, 0]
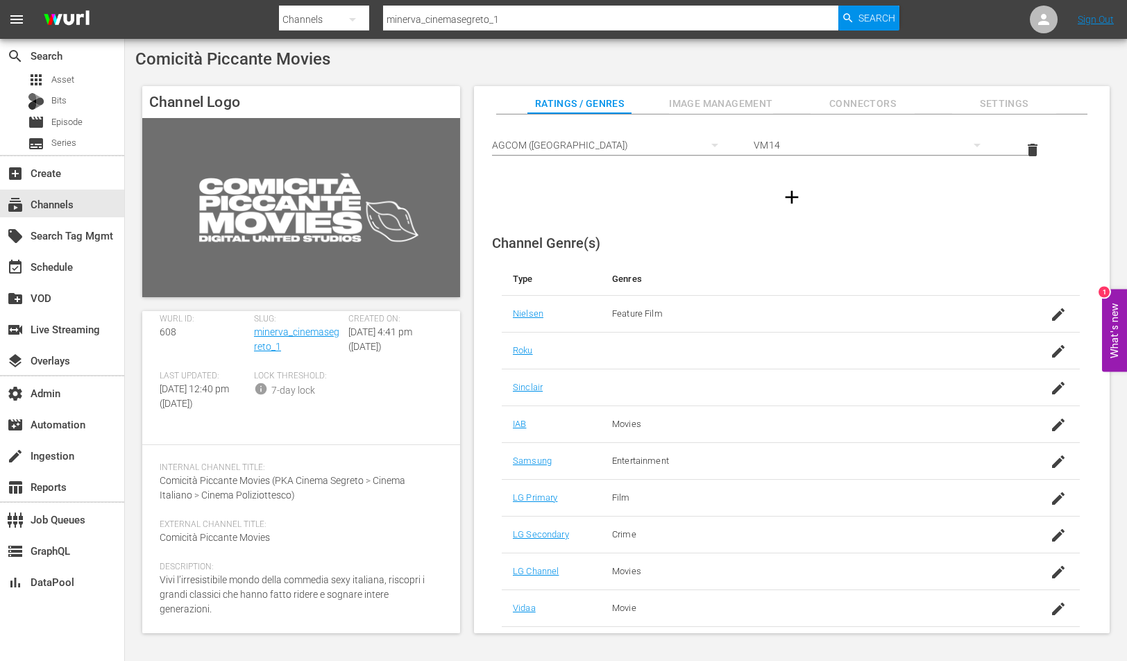
click at [741, 111] on span "Image Management" at bounding box center [721, 103] width 104 height 17
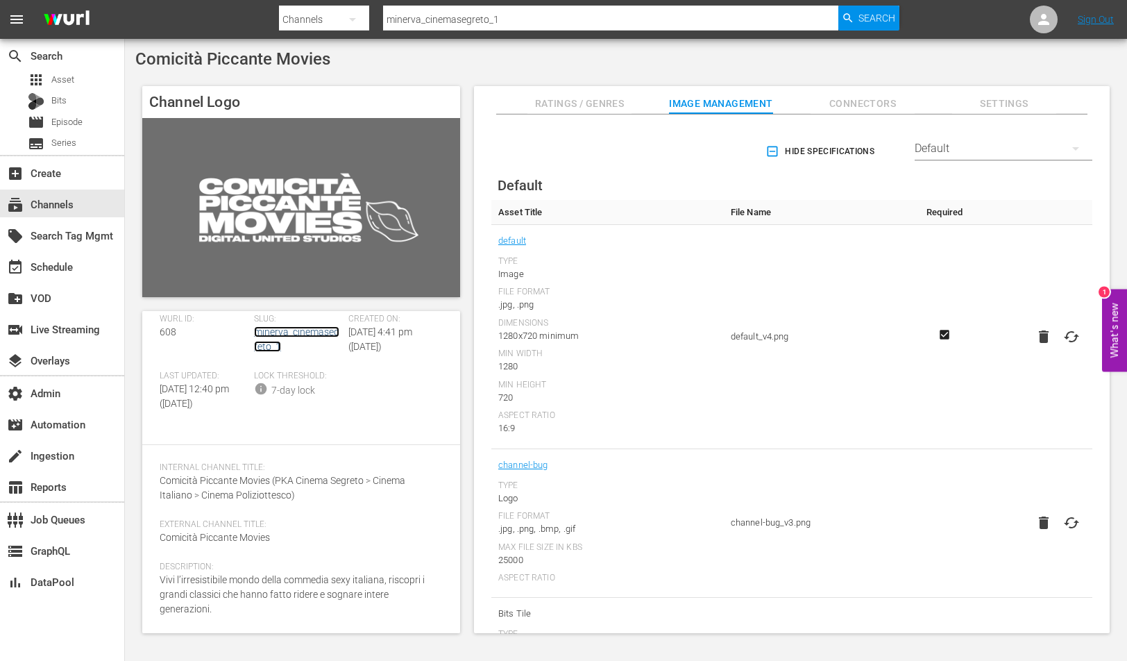
click at [264, 326] on link "minerva_cinemasegreto_1" at bounding box center [296, 339] width 85 height 26
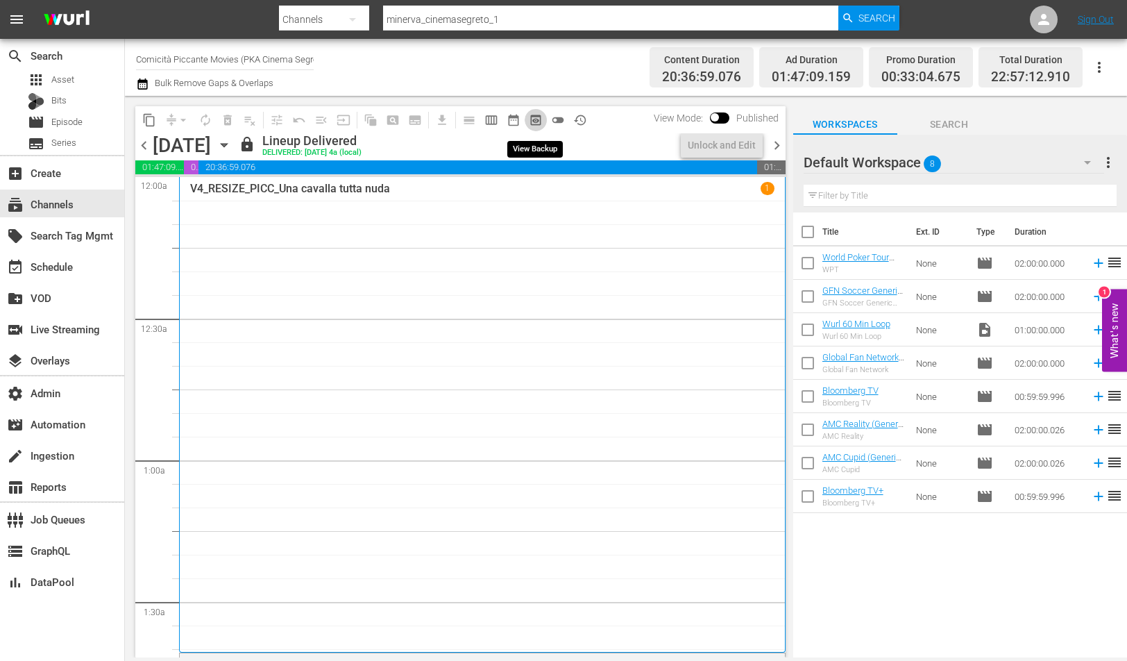
click at [536, 122] on span "preview_outlined" at bounding box center [536, 120] width 14 height 14
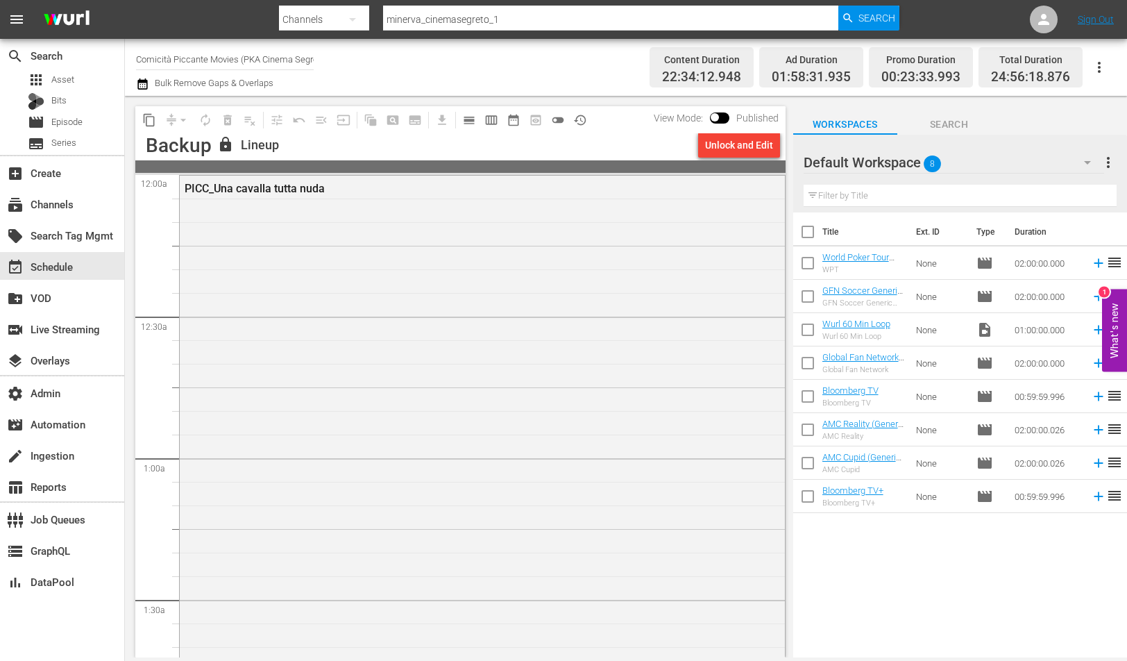
click at [470, 269] on div "PICC_Una cavalla tutta nuda" at bounding box center [482, 447] width 605 height 543
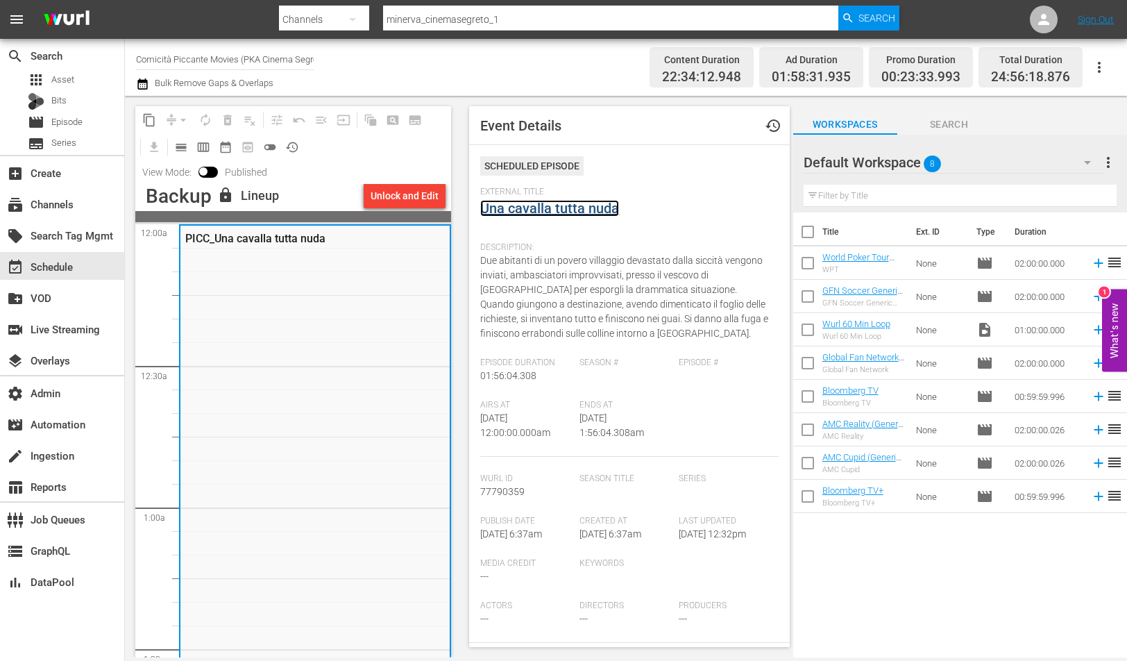
click at [529, 205] on link "Una cavalla tutta nuda" at bounding box center [549, 208] width 139 height 17
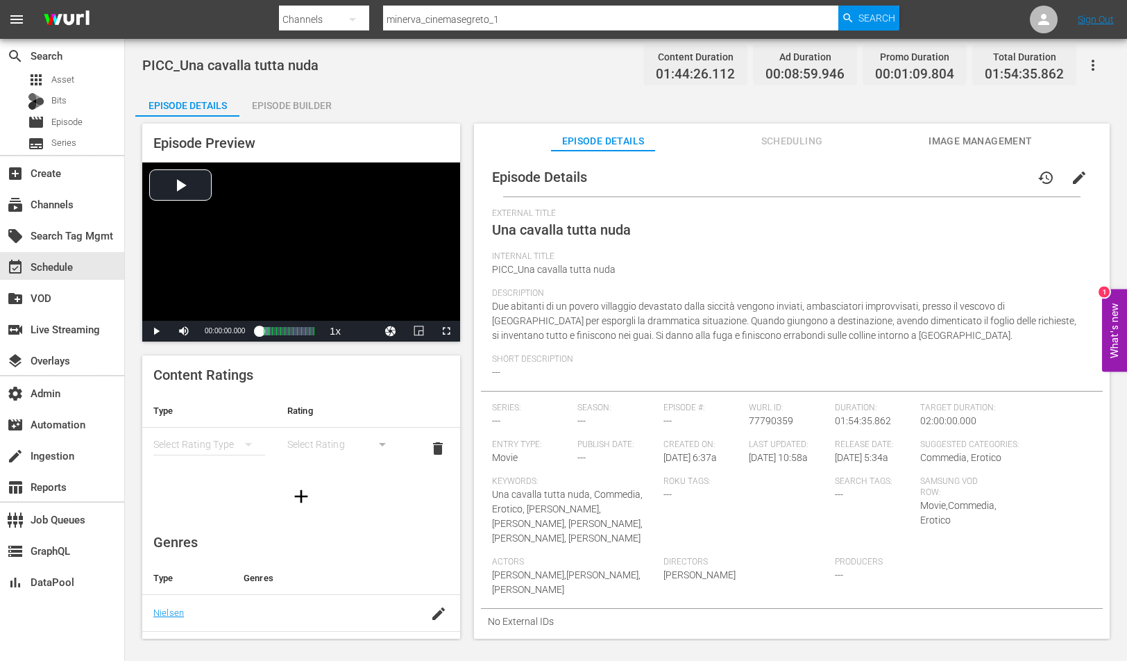
click at [937, 146] on span "Image Management" at bounding box center [980, 141] width 104 height 17
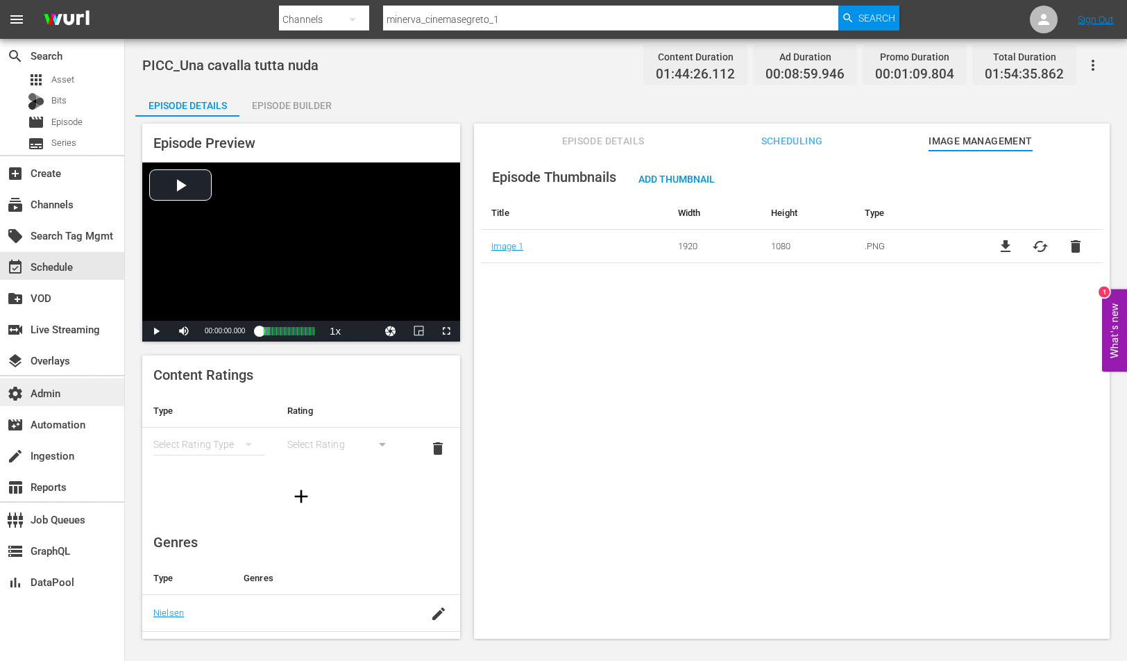
click at [92, 398] on div "settings Admin" at bounding box center [62, 392] width 124 height 28
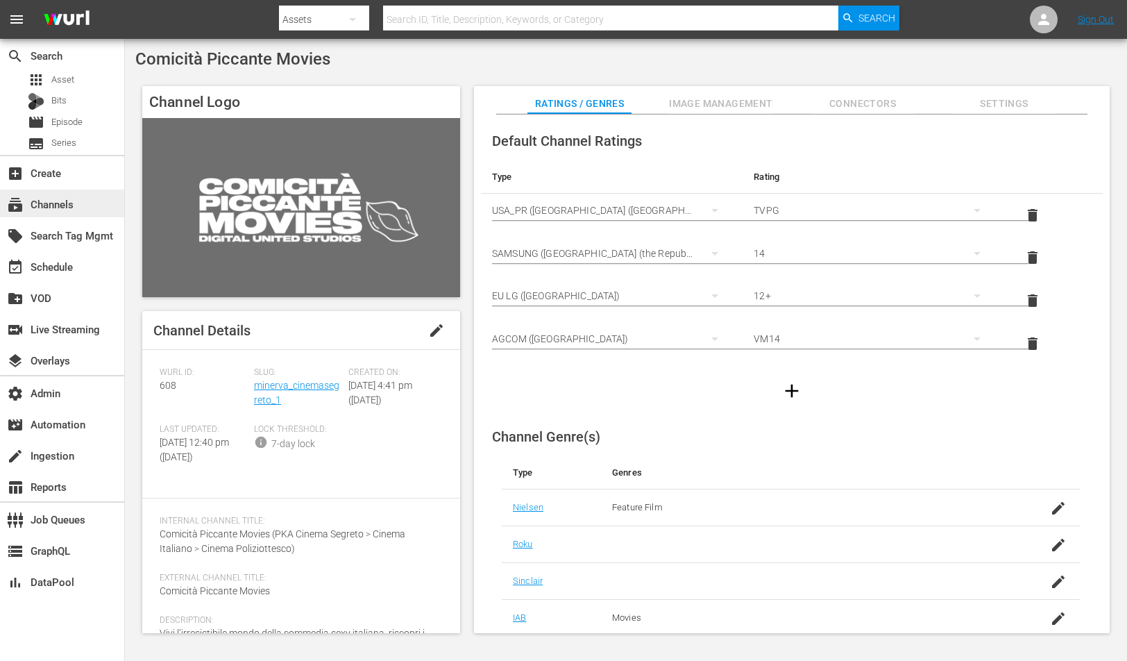
click at [85, 205] on div "subscriptions Channels" at bounding box center [62, 203] width 124 height 28
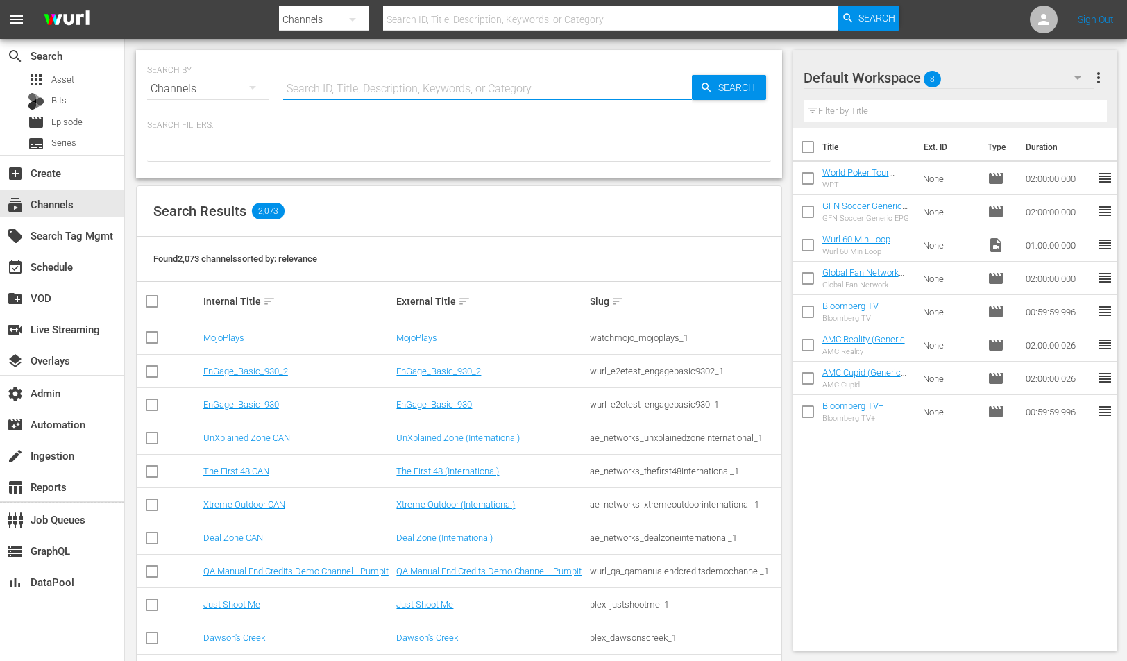
click at [396, 90] on input "text" at bounding box center [487, 88] width 409 height 33
type input "ina"
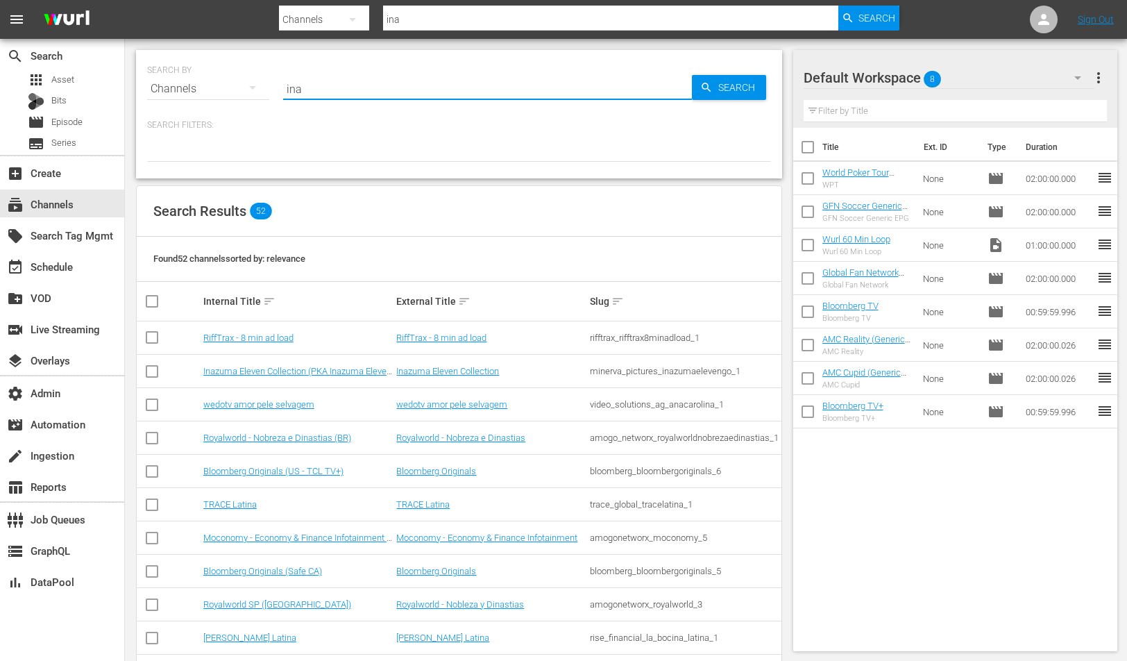
type input "inazuma"
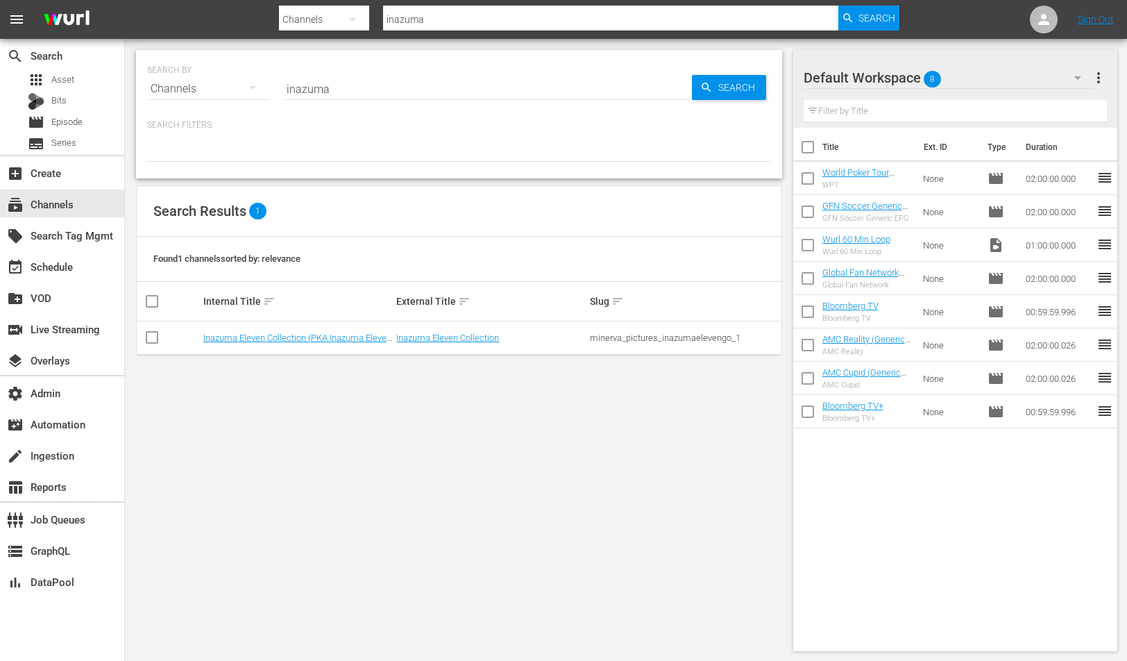
click at [469, 371] on div "SEARCH BY Search By Channels Search ID, Title, Description, Keywords, or Catego…" at bounding box center [459, 350] width 668 height 623
click at [471, 344] on td "Inazuma Eleven Collection" at bounding box center [491, 337] width 194 height 33
click at [473, 340] on link "Inazuma Eleven Collection" at bounding box center [447, 337] width 103 height 10
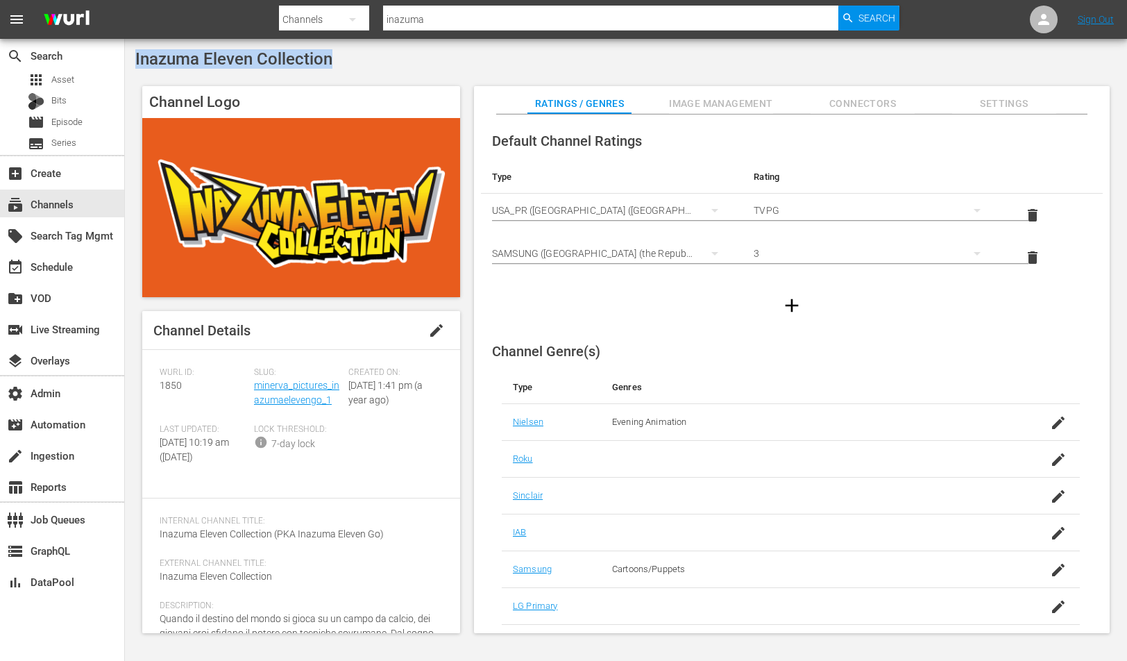
drag, startPoint x: 334, startPoint y: 68, endPoint x: 130, endPoint y: 67, distance: 204.0
click at [130, 67] on div "Inazuma Eleven Collection Channel Logo Channel Details edit Wurl ID: 1850 Slug:…" at bounding box center [626, 345] width 1002 height 613
copy span "Inazuma Eleven Collection"
drag, startPoint x: 332, startPoint y: 403, endPoint x: 253, endPoint y: 390, distance: 79.5
click at [254, 390] on div "Slug: minerva_pictures_inazumaelevengo_1" at bounding box center [301, 395] width 94 height 57
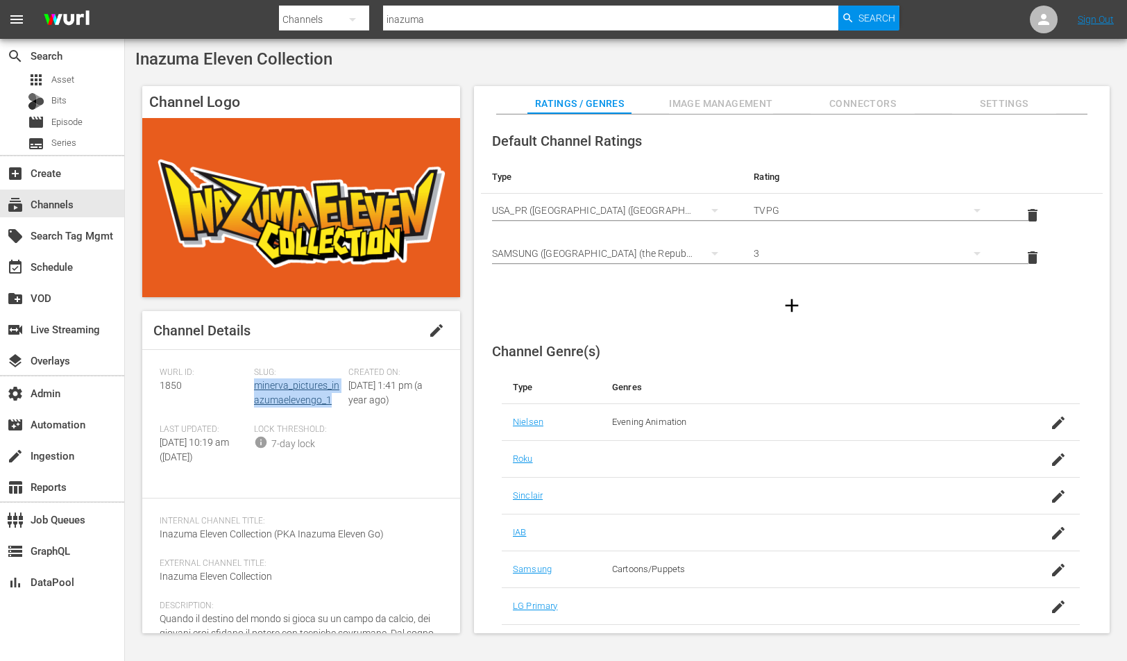
copy link "minerva_pictures_inazumaelevengo_1"
drag, startPoint x: 384, startPoint y: 60, endPoint x: 131, endPoint y: 67, distance: 252.7
click at [131, 67] on div "Inazuma Eleven Collection Channel Logo Channel Details edit Wurl ID: 1850 Slug:…" at bounding box center [626, 345] width 1002 height 613
copy span "Inazuma Eleven Collection"
drag, startPoint x: 337, startPoint y: 396, endPoint x: 253, endPoint y: 382, distance: 85.8
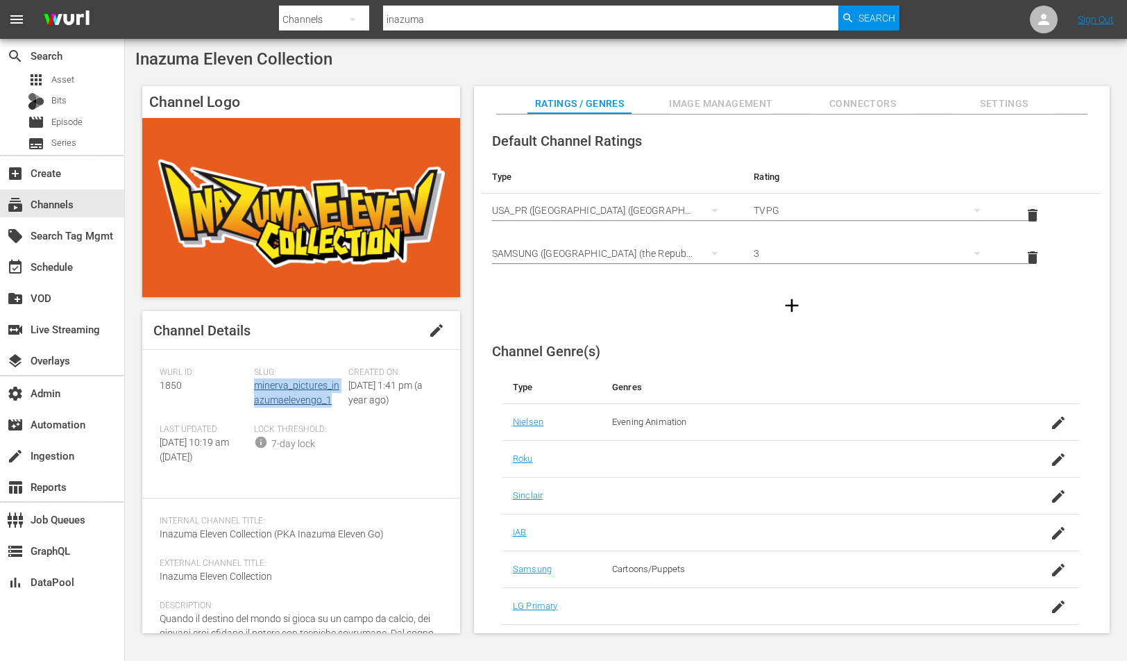
click at [254, 382] on div "Slug: minerva_pictures_inazumaelevengo_1" at bounding box center [301, 395] width 94 height 57
copy link "minerva_pictures_inazumaelevengo_1"
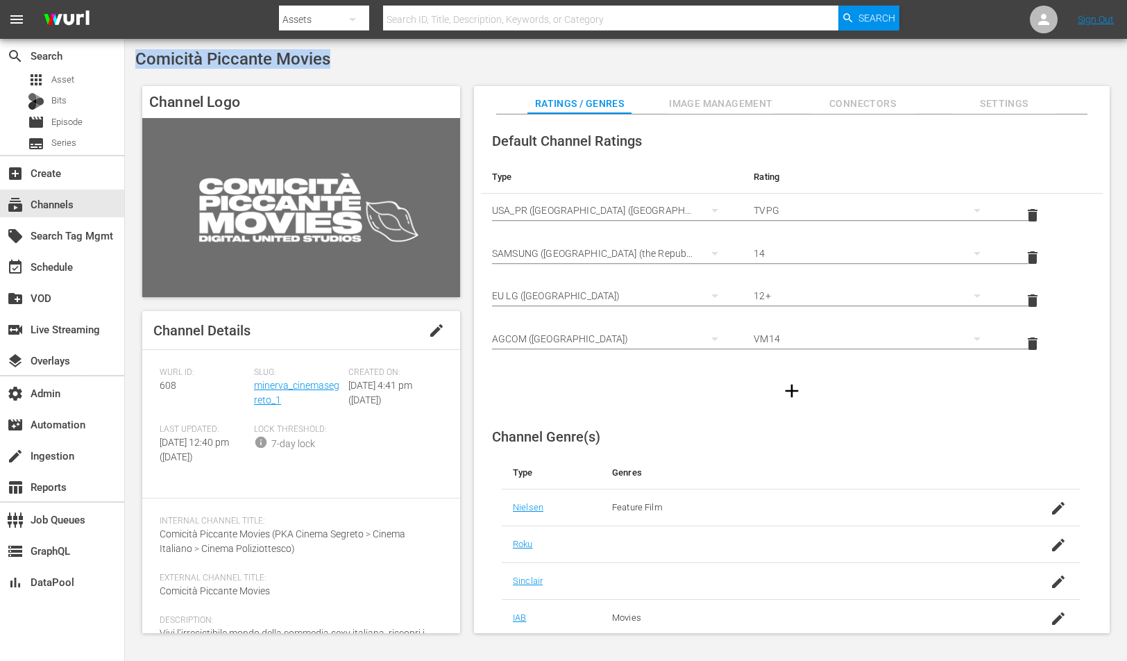
drag, startPoint x: 392, startPoint y: 68, endPoint x: 135, endPoint y: 62, distance: 256.8
click at [135, 62] on div "Comicità Piccante Movies" at bounding box center [625, 58] width 981 height 19
copy span "Comicità Piccante Movies"
click at [498, 41] on div "Comicità Piccante Movies Channel Logo Channel Details edit Wurl ID: 608 Slug: m…" at bounding box center [626, 345] width 1002 height 613
click at [493, 56] on div "Comicità Piccante Movies" at bounding box center [625, 58] width 981 height 19
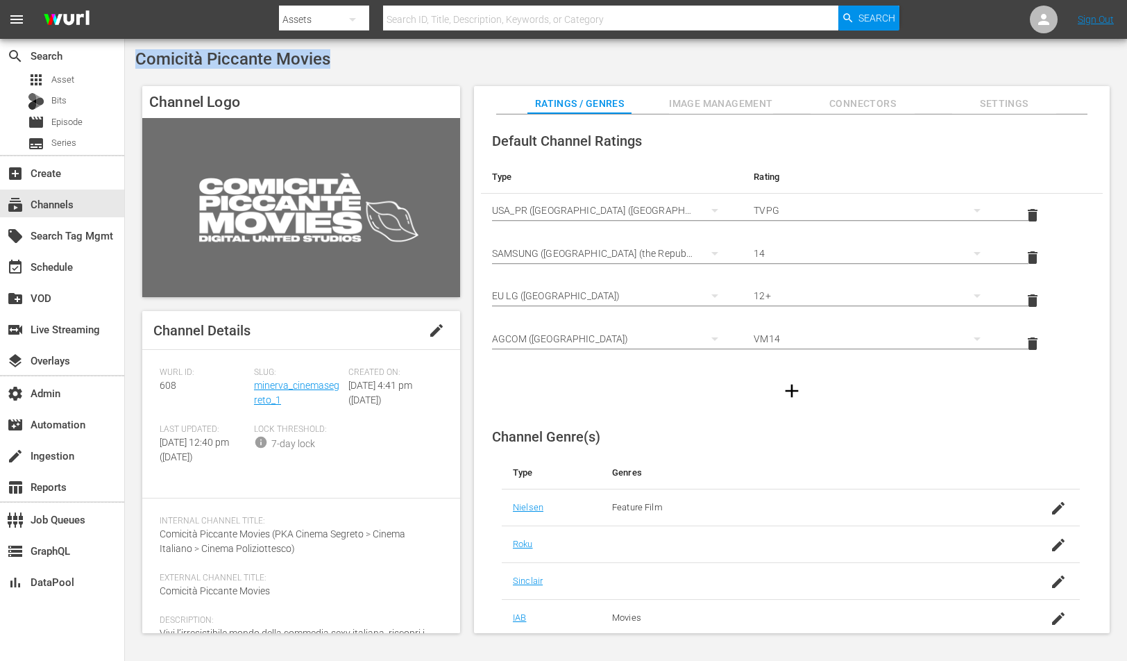
drag, startPoint x: 433, startPoint y: 54, endPoint x: 135, endPoint y: 53, distance: 298.4
click at [135, 53] on div "Comicità Piccante Movies" at bounding box center [625, 58] width 981 height 19
copy span "Comicità Piccante Movies"
drag, startPoint x: 296, startPoint y: 400, endPoint x: 256, endPoint y: 391, distance: 40.7
click at [256, 391] on div "Slug: minerva_cinemasegreto_1" at bounding box center [301, 395] width 94 height 57
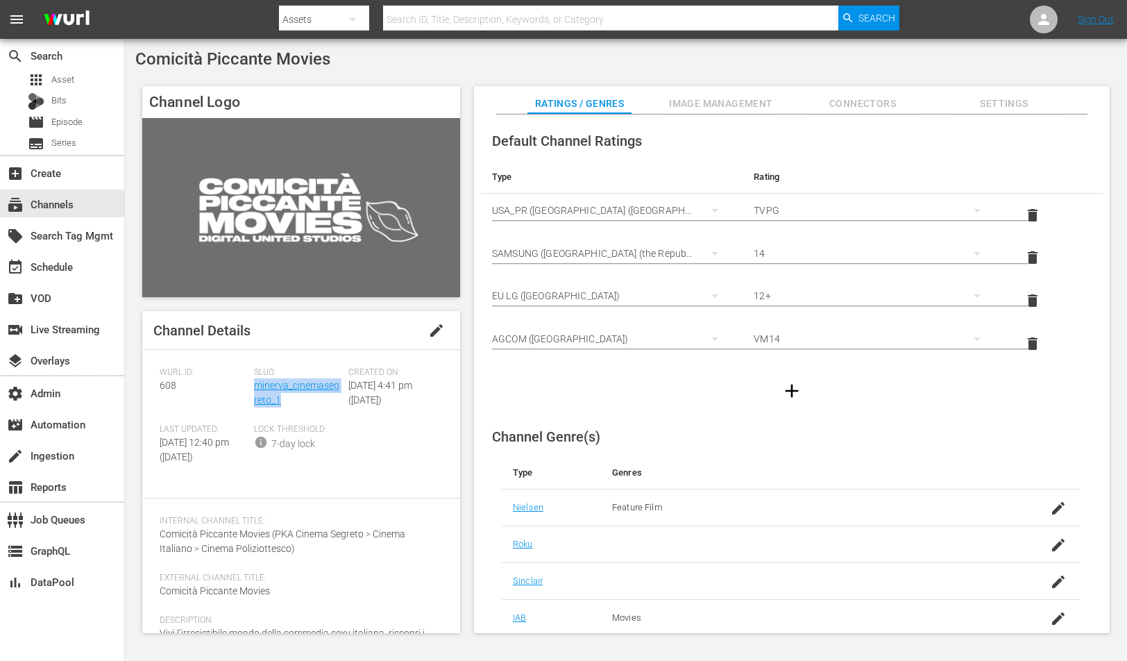
copy link "minerva_cinemasegreto_1"
click at [325, 403] on div "Slug: minerva_cinemasegreto_1" at bounding box center [301, 395] width 94 height 57
drag, startPoint x: 280, startPoint y: 398, endPoint x: 254, endPoint y: 387, distance: 28.6
click at [254, 387] on div "Slug: minerva_cinemasegreto_1" at bounding box center [301, 395] width 94 height 57
copy link "minerva_cinemasegreto_1"
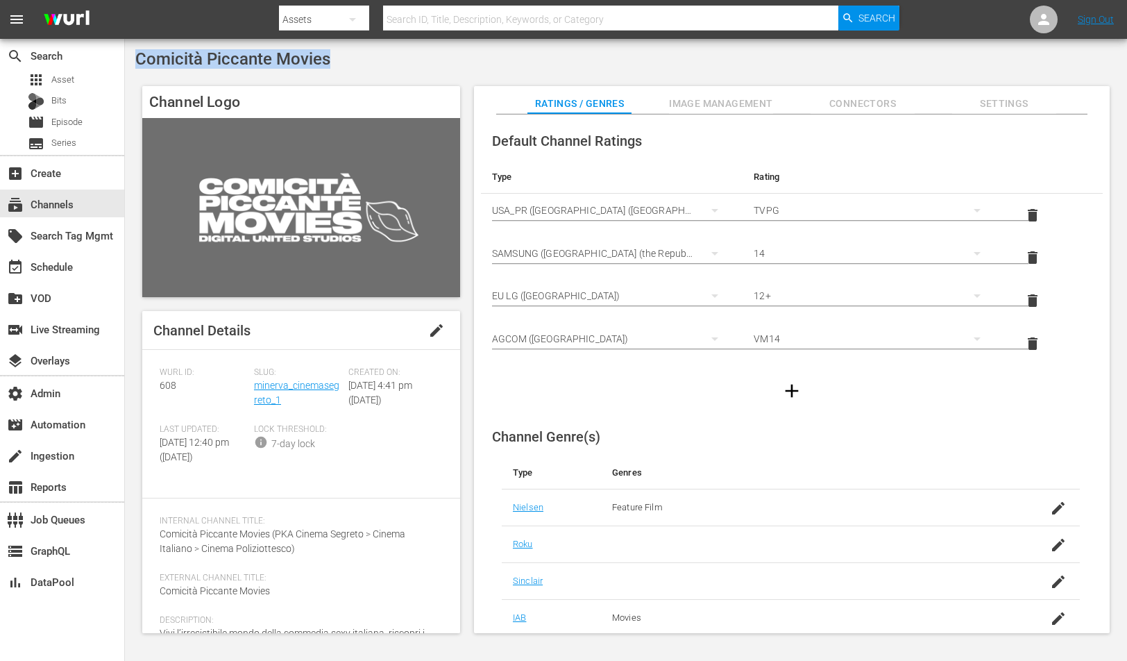
drag, startPoint x: 330, startPoint y: 60, endPoint x: 135, endPoint y: 60, distance: 195.0
click at [135, 60] on div "Comicità Piccante Movies" at bounding box center [625, 58] width 981 height 19
copy span "Comicità Piccante Movies"
drag, startPoint x: 286, startPoint y: 402, endPoint x: 253, endPoint y: 392, distance: 34.9
click at [254, 392] on div "Slug: minerva_cinemasegreto_1" at bounding box center [301, 395] width 94 height 57
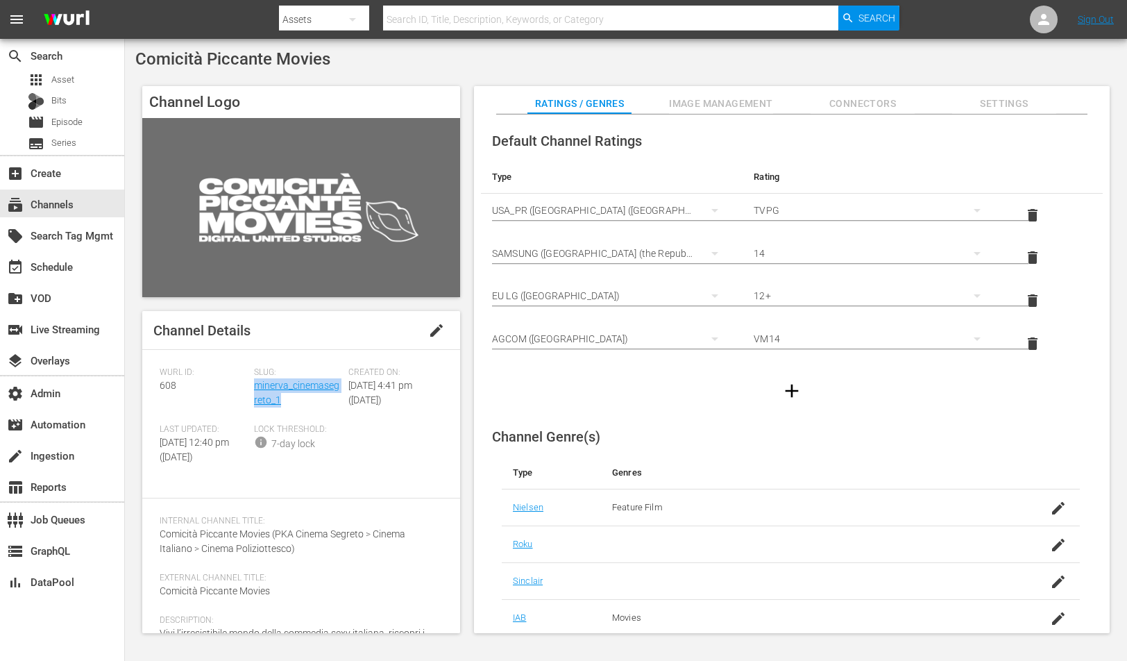
copy link "minerva_cinemasegreto_1"
click at [164, 389] on span "608" at bounding box center [168, 385] width 17 height 11
copy span "608"
drag, startPoint x: 433, startPoint y: 65, endPoint x: 139, endPoint y: 60, distance: 293.6
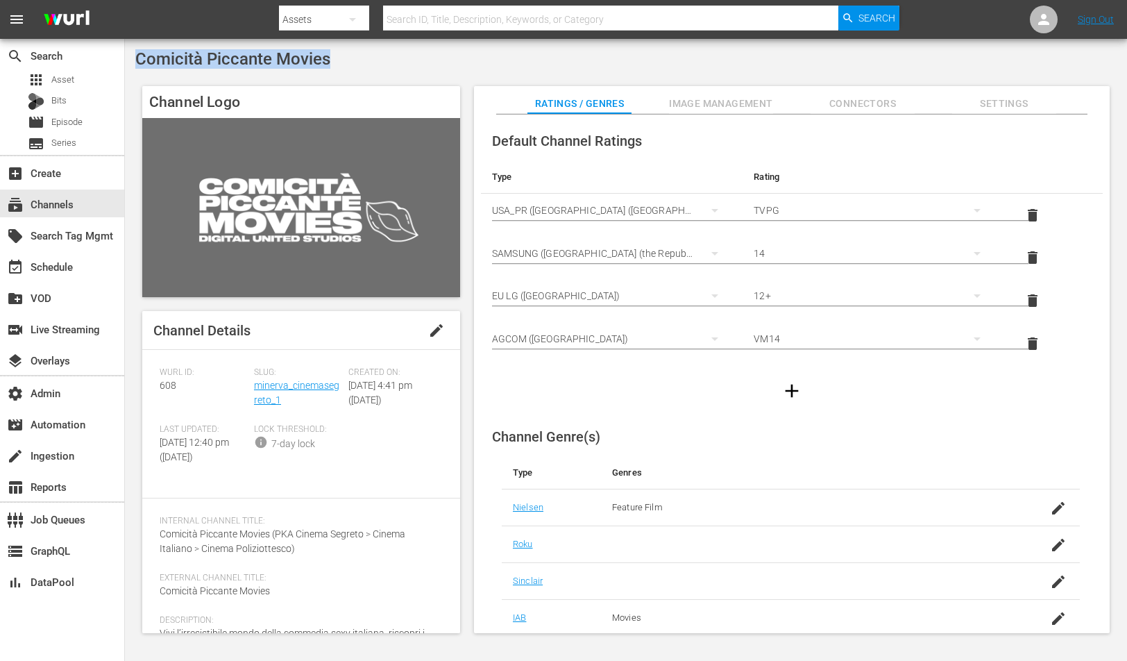
click at [139, 60] on div "Comicità Piccante Movies" at bounding box center [625, 58] width 981 height 19
copy span "Comicità Piccante Movies"
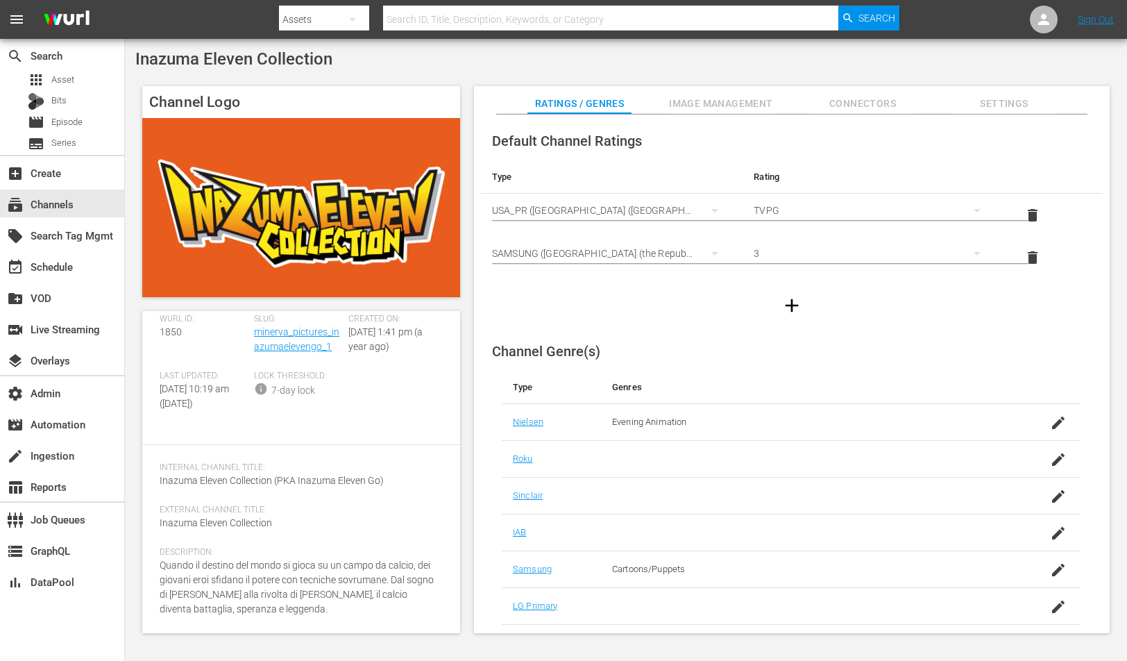
scroll to position [108, 0]
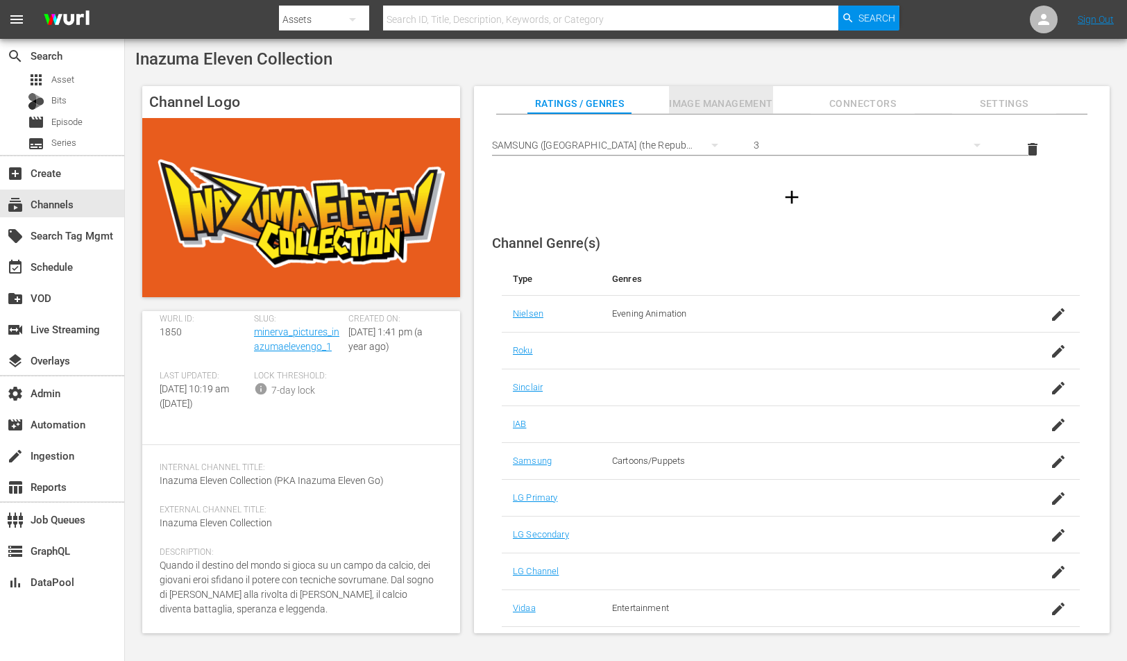
click at [753, 101] on span "Image Management" at bounding box center [721, 103] width 104 height 17
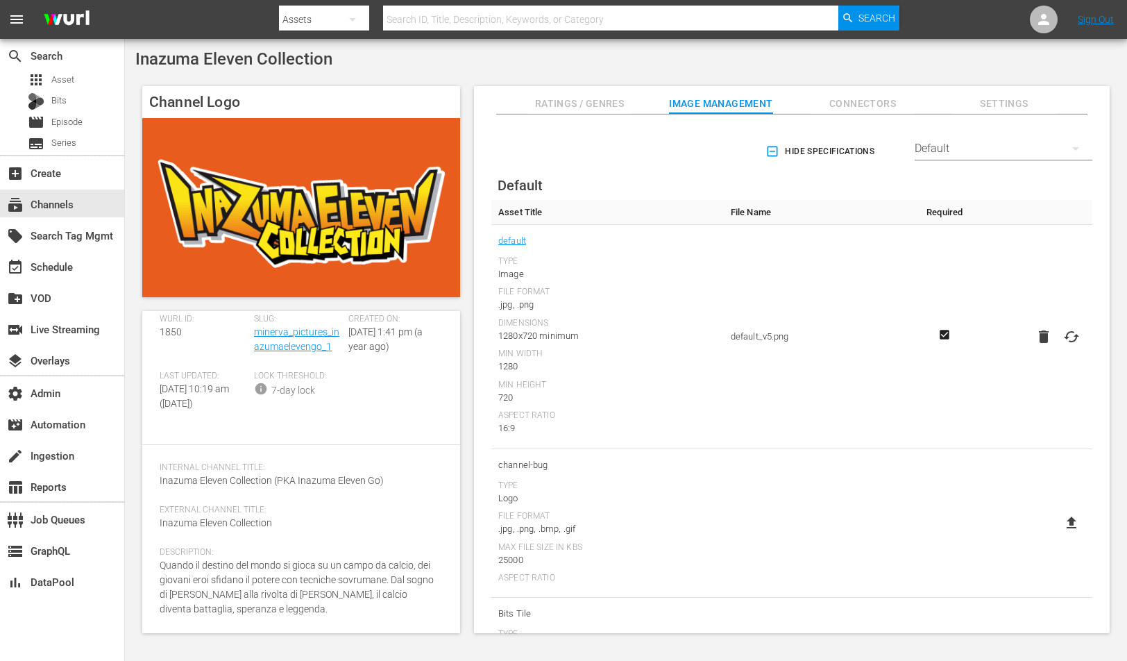
scroll to position [78, 0]
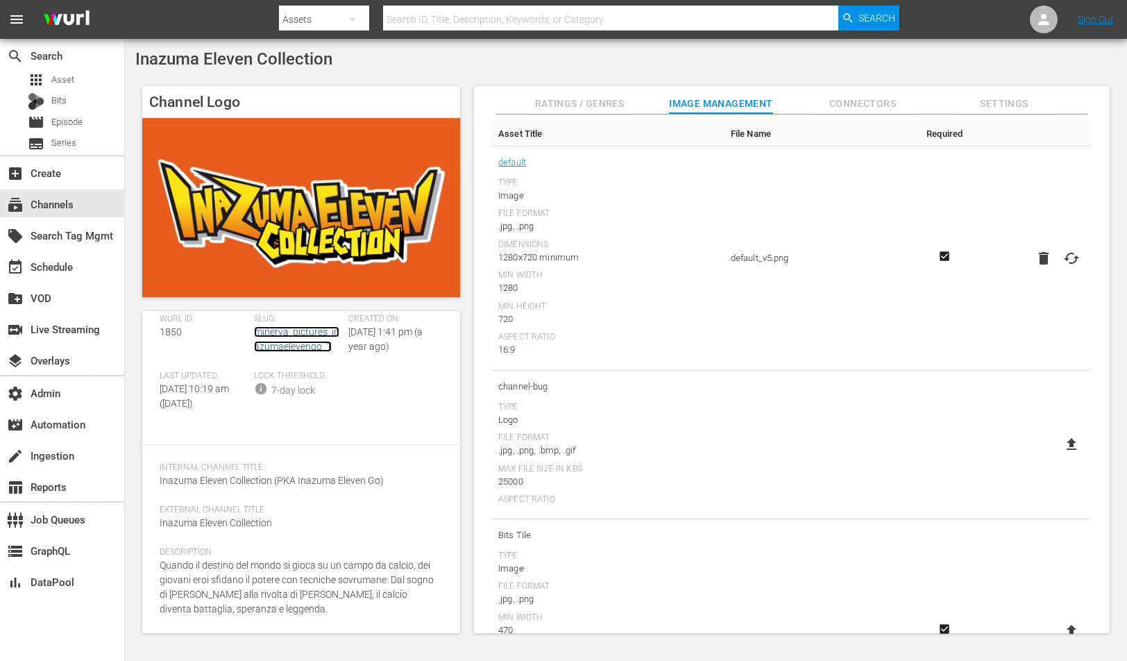
click at [290, 326] on link "minerva_pictures_inazumaelevengo_1" at bounding box center [296, 339] width 85 height 26
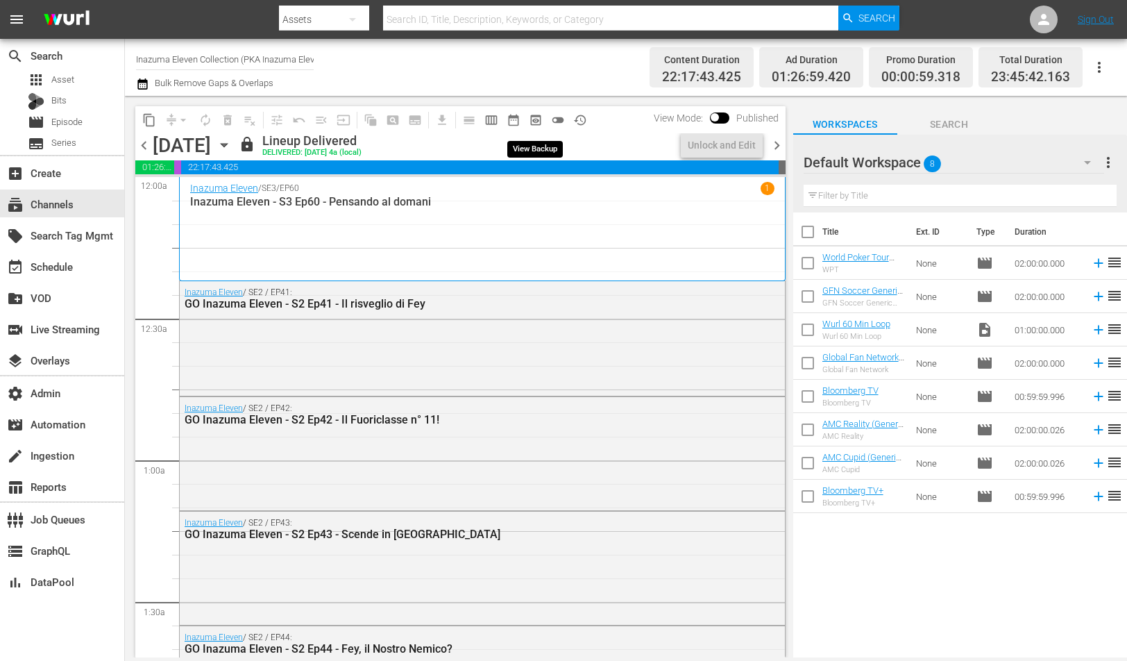
click at [537, 119] on span "preview_outlined" at bounding box center [536, 120] width 14 height 14
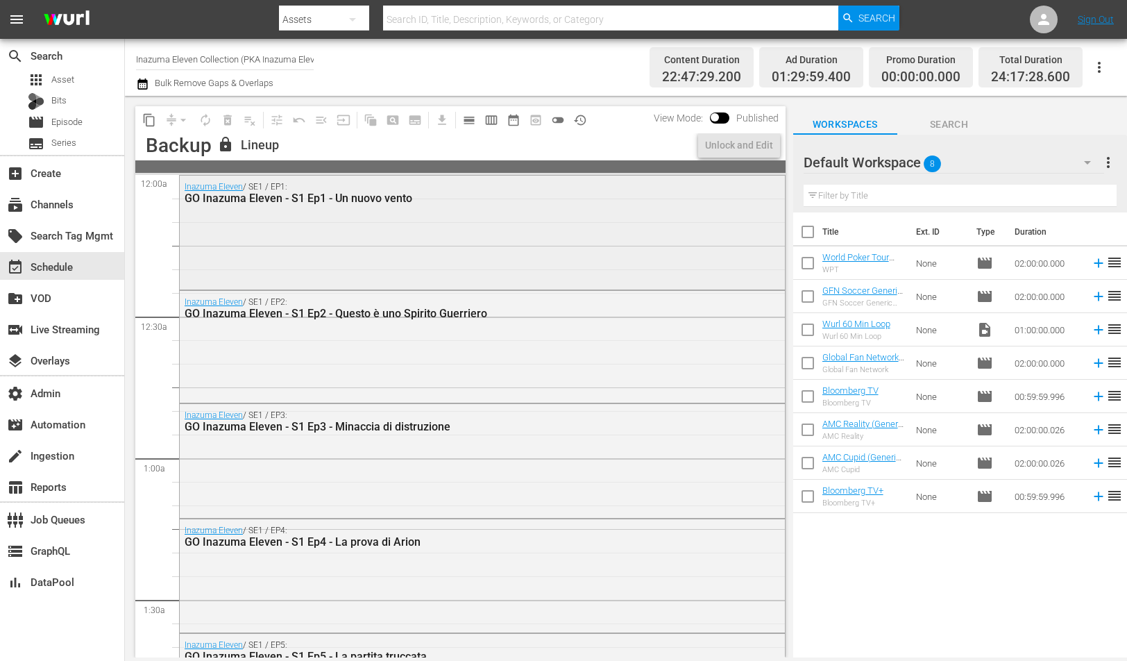
click at [359, 259] on div "Inazuma Eleven / SE1 / EP1: GO Inazuma Eleven - S1 Ep1 - Un nuovo vento" at bounding box center [482, 231] width 605 height 110
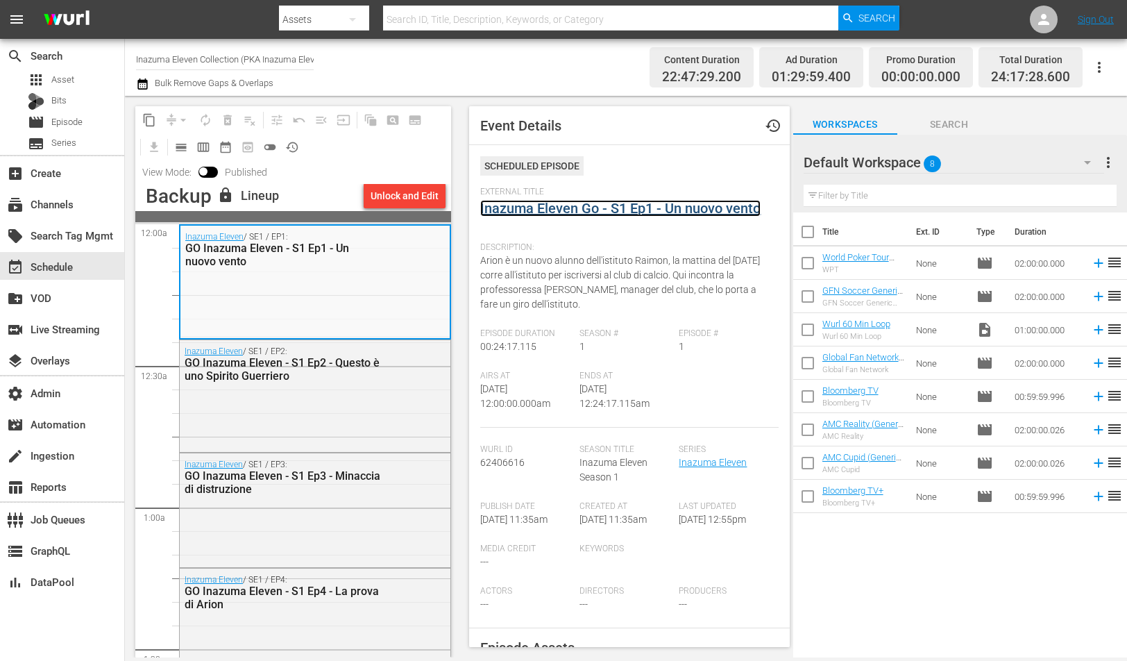
click at [536, 207] on link "Inazuma Eleven Go - S1 Ep1 - Un nuovo vento" at bounding box center [620, 208] width 280 height 17
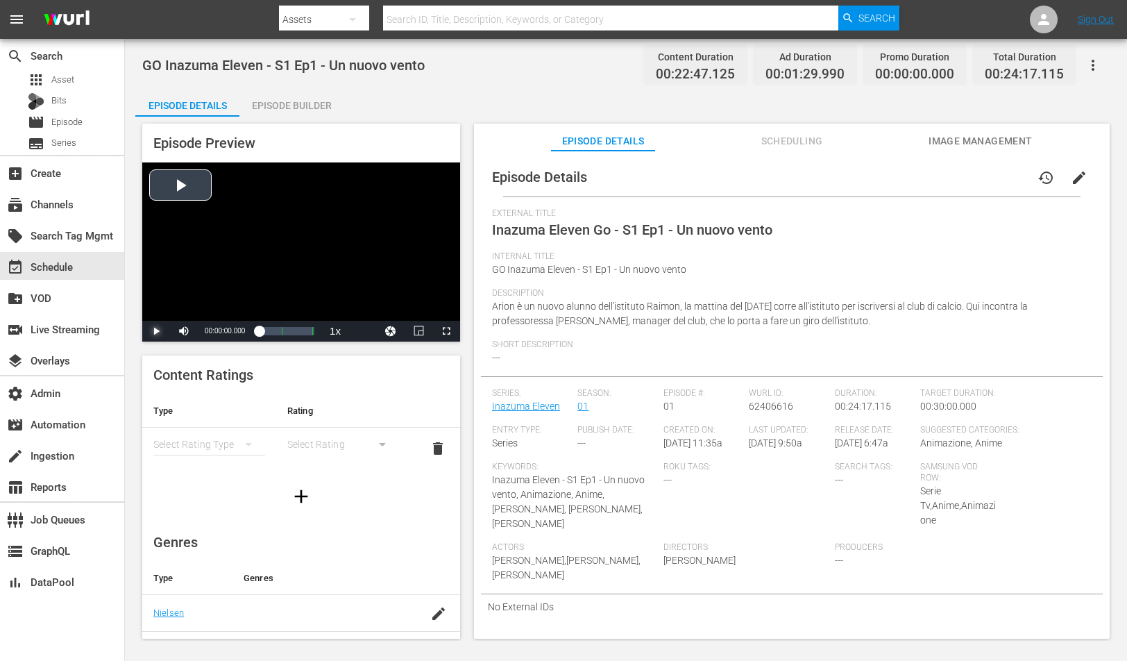
click at [156, 331] on span "Video Player" at bounding box center [156, 331] width 0 height 0
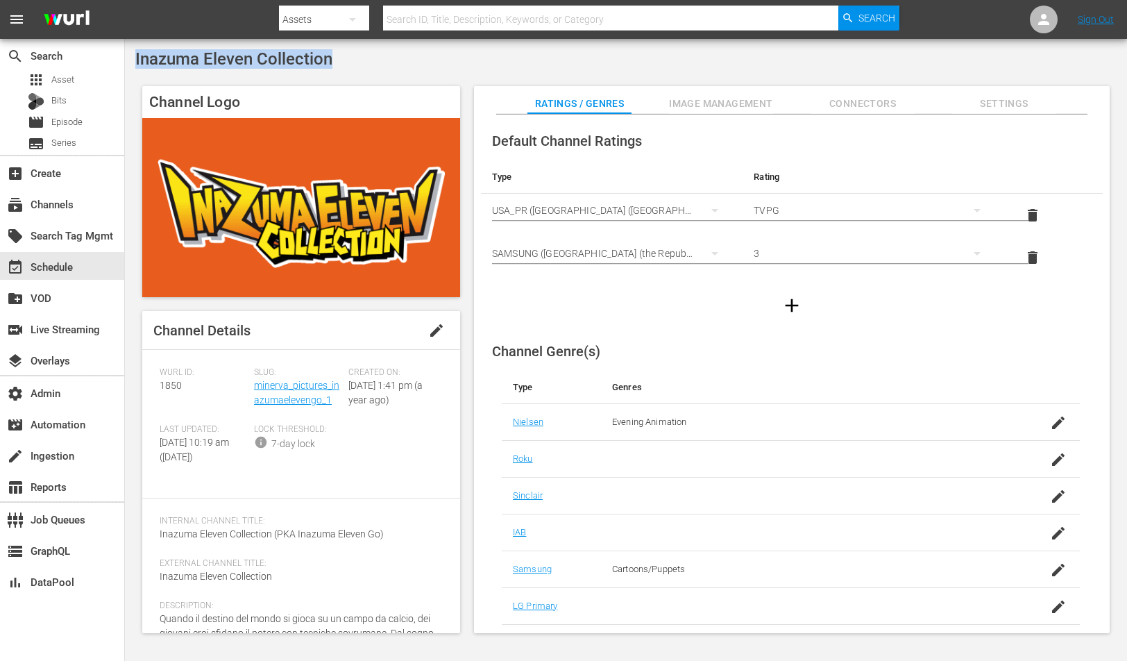
drag, startPoint x: 334, startPoint y: 60, endPoint x: 137, endPoint y: 63, distance: 197.1
click at [137, 63] on div "Inazuma Eleven Collection" at bounding box center [625, 58] width 981 height 19
copy span "Inazuma Eleven Collection"
drag, startPoint x: 337, startPoint y: 399, endPoint x: 253, endPoint y: 385, distance: 85.1
click at [254, 385] on div "Slug: minerva_pictures_inazumaelevengo_1" at bounding box center [301, 395] width 94 height 57
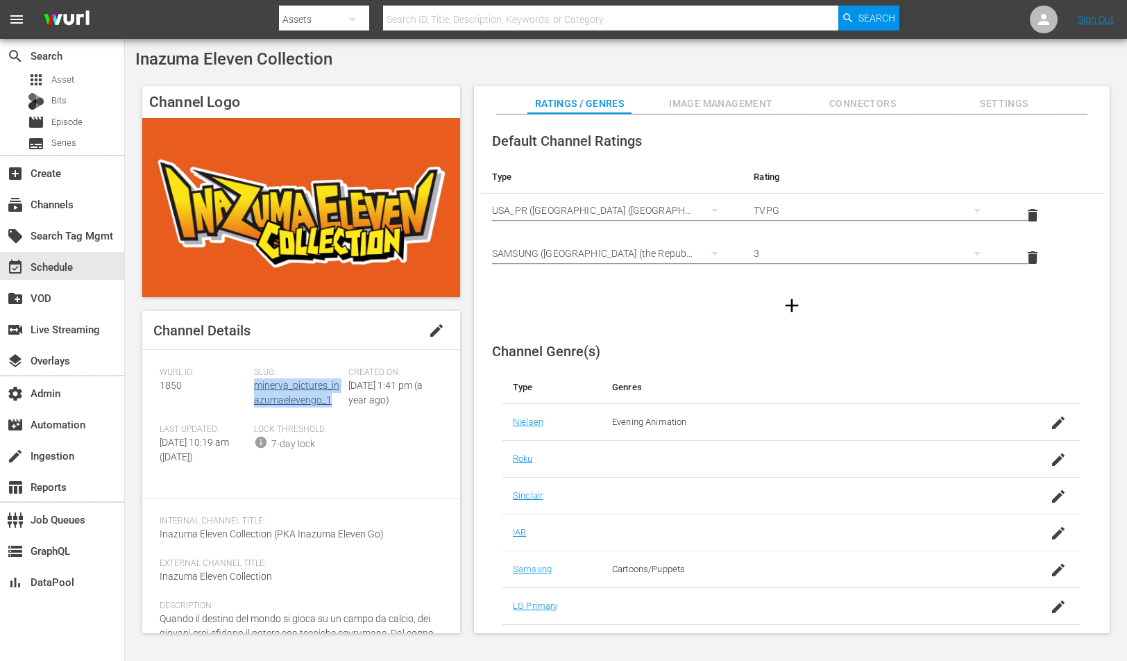
copy link "minerva_pictures_inazumaelevengo_1"
click at [171, 381] on span "1850" at bounding box center [171, 385] width 22 height 11
copy span "1850"
drag, startPoint x: 341, startPoint y: 65, endPoint x: 137, endPoint y: 63, distance: 204.0
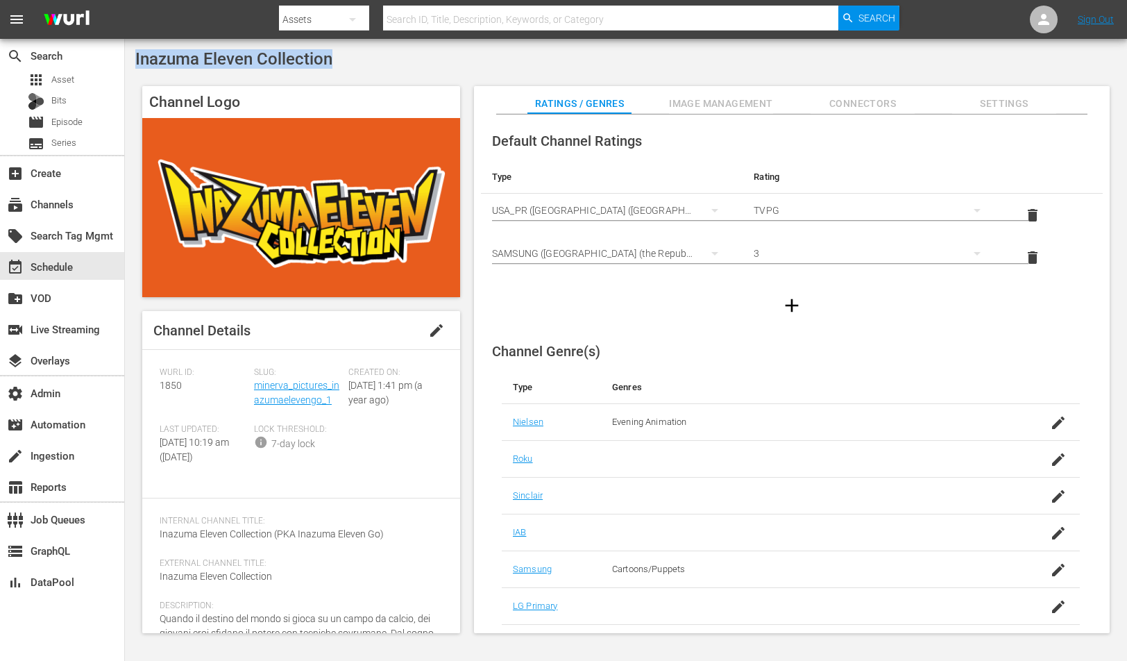
click at [137, 63] on div "Inazuma Eleven Collection" at bounding box center [625, 58] width 981 height 19
copy span "Inazuma Eleven Collection"
